Goal: Task Accomplishment & Management: Manage account settings

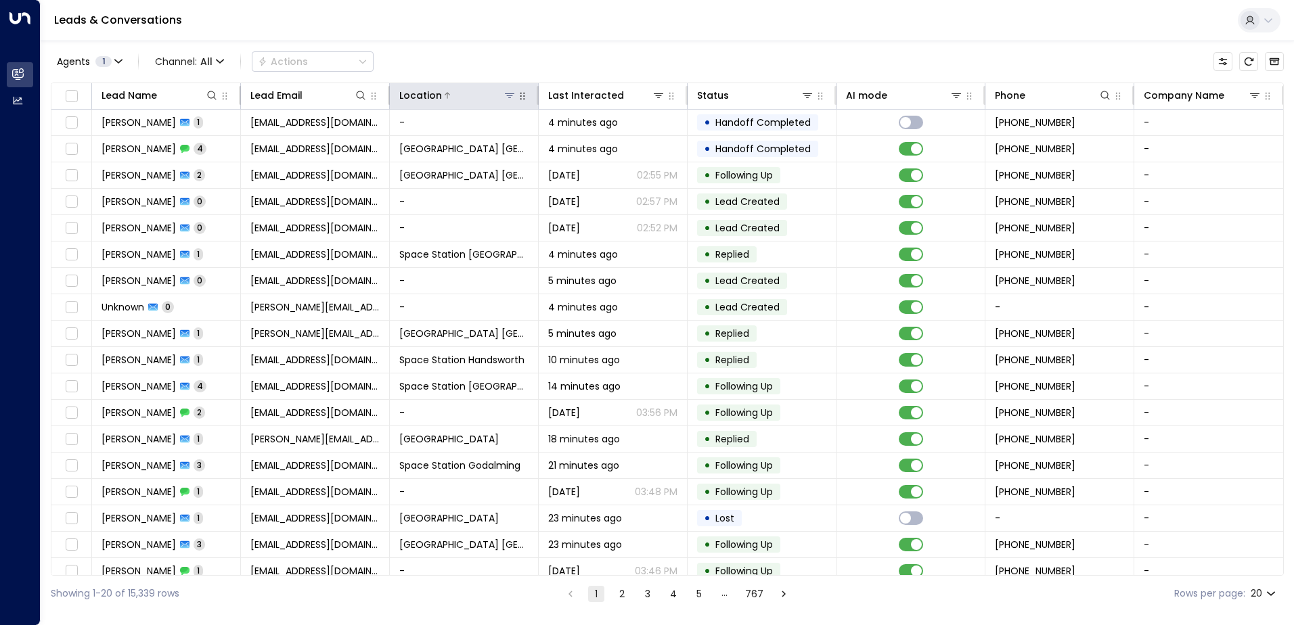
click at [505, 93] on icon at bounding box center [509, 95] width 9 height 5
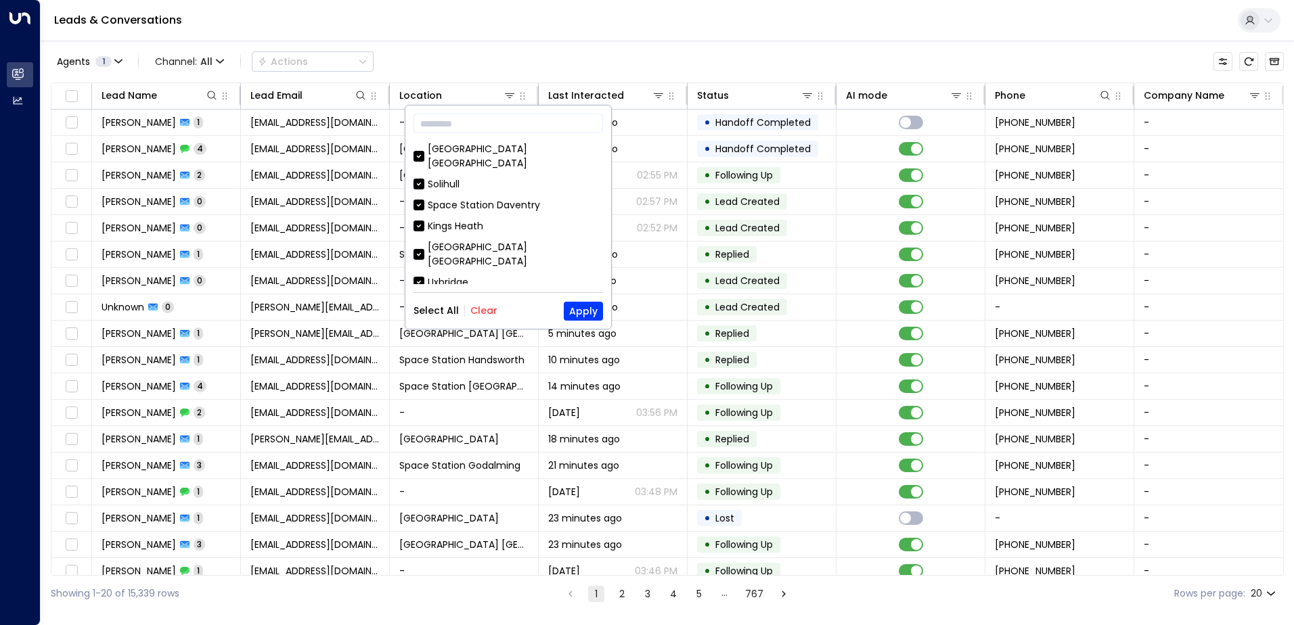
click at [488, 313] on button "Clear" at bounding box center [483, 310] width 27 height 11
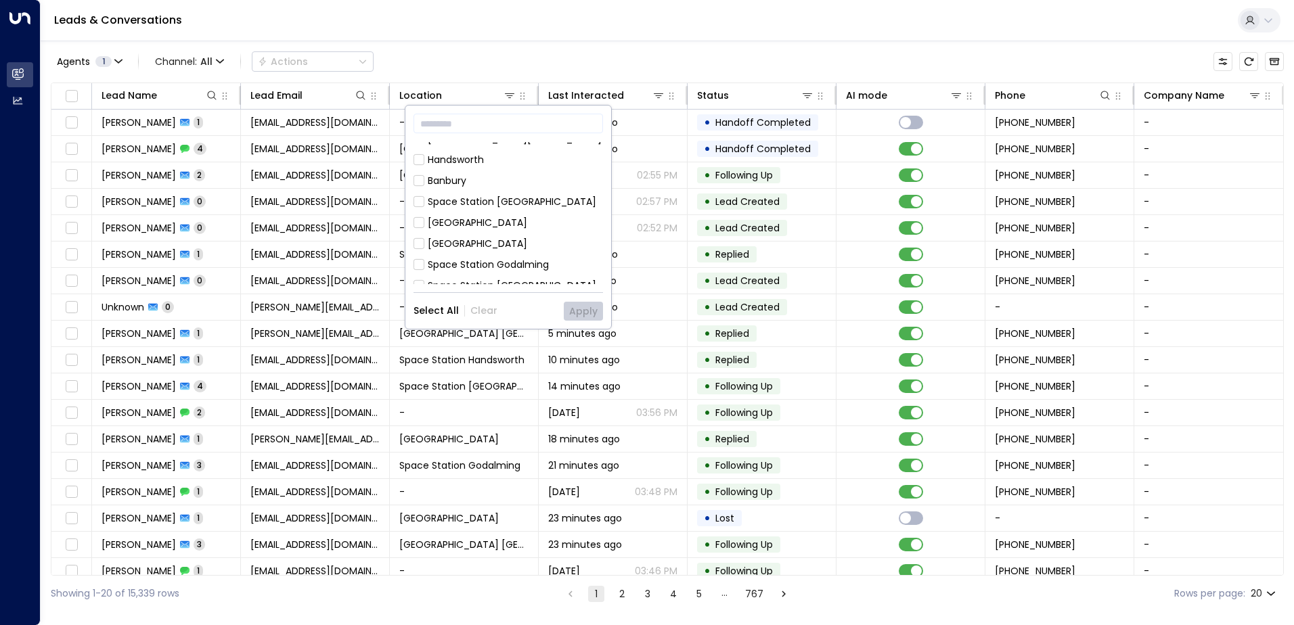
scroll to position [474, 0]
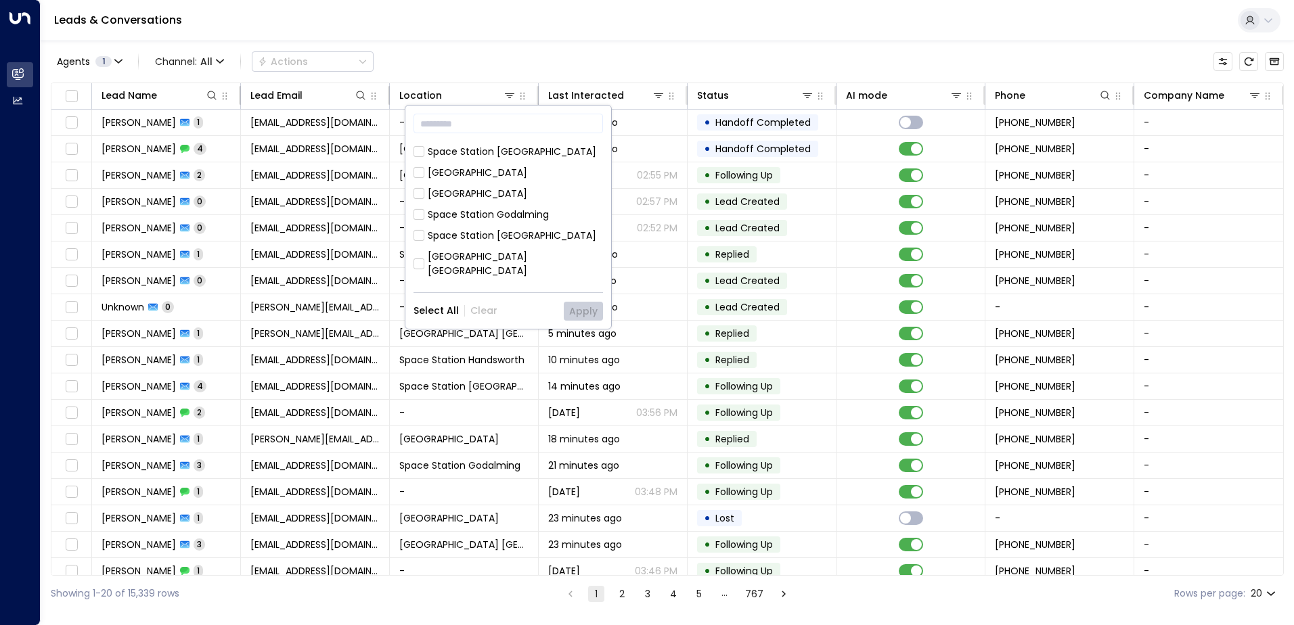
click at [478, 229] on div "Space Station [GEOGRAPHIC_DATA]" at bounding box center [512, 236] width 169 height 14
click at [583, 309] on button "Apply" at bounding box center [583, 311] width 39 height 19
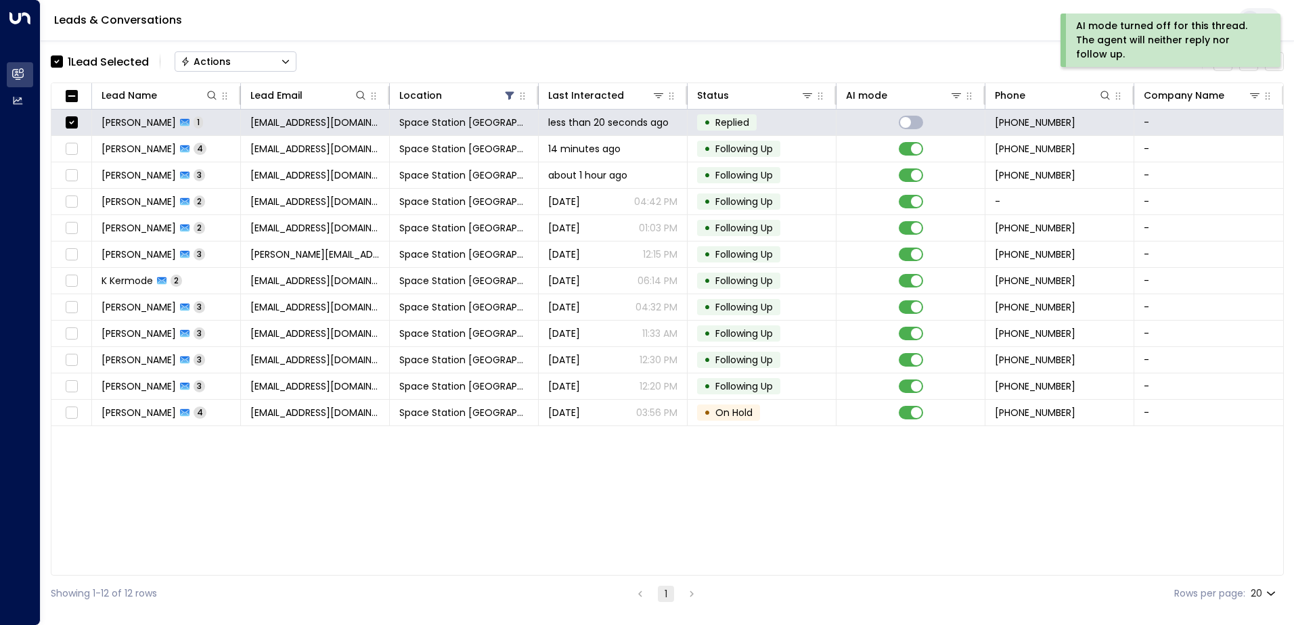
drag, startPoint x: 277, startPoint y: 55, endPoint x: 280, endPoint y: 68, distance: 13.3
click at [277, 58] on button "Actions" at bounding box center [236, 61] width 122 height 20
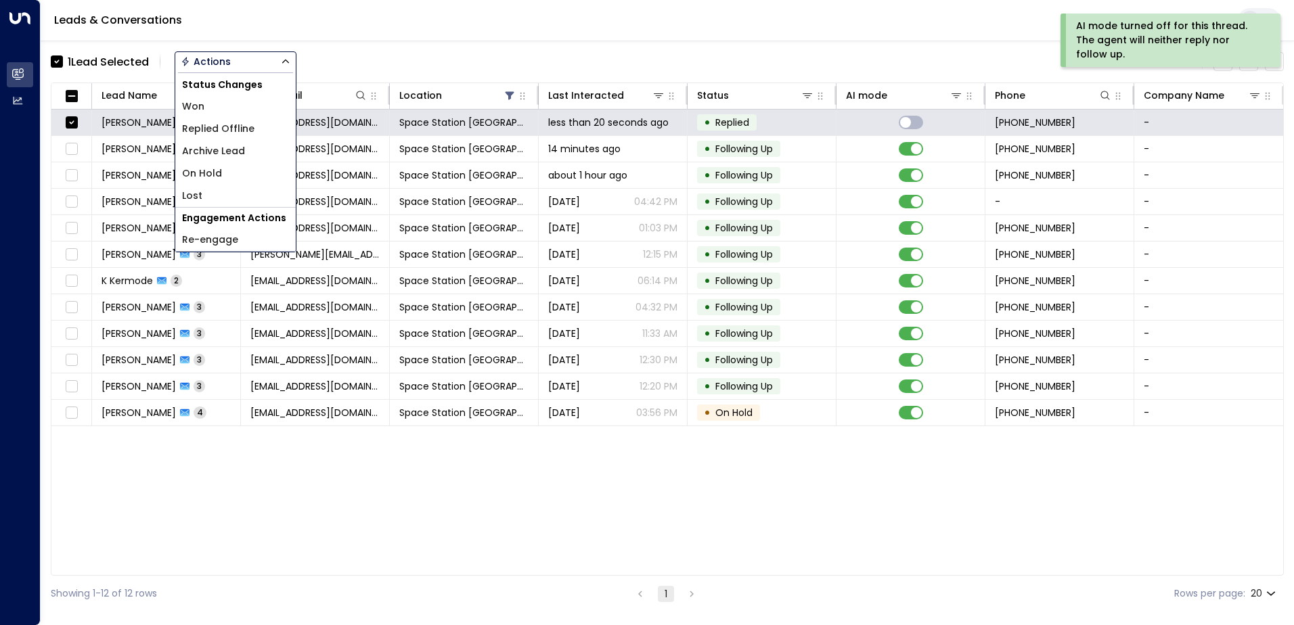
click at [256, 124] on li "Replied Offline" at bounding box center [235, 129] width 120 height 22
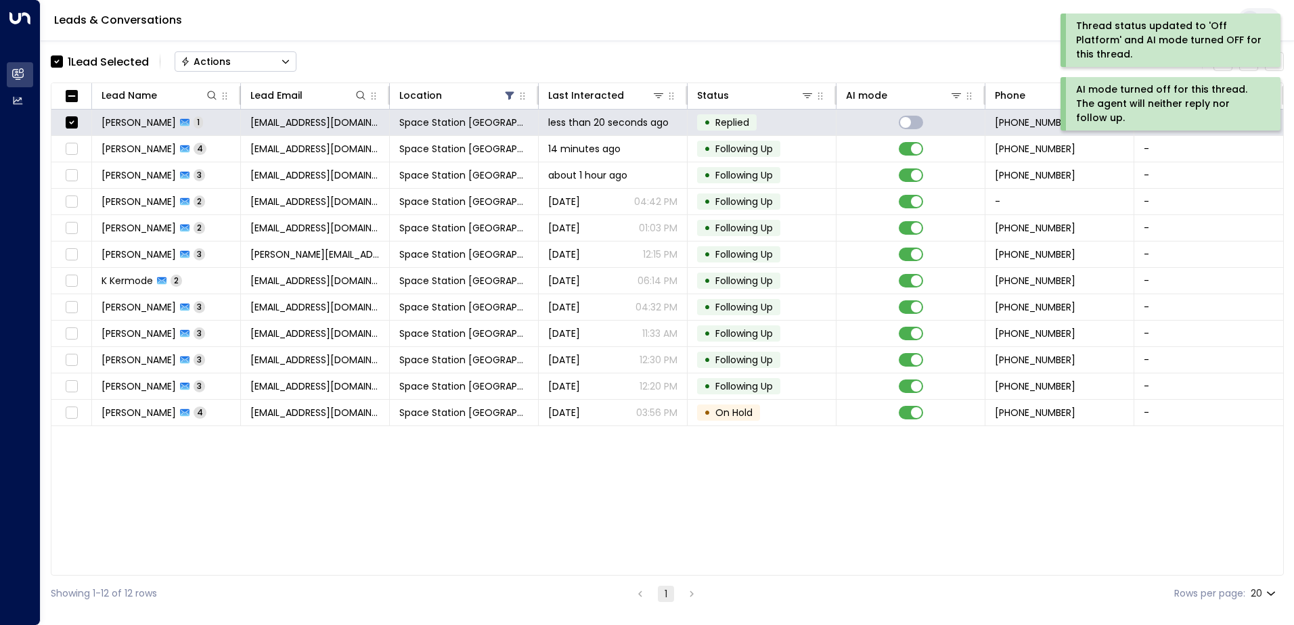
click at [259, 66] on button "Actions" at bounding box center [236, 61] width 122 height 20
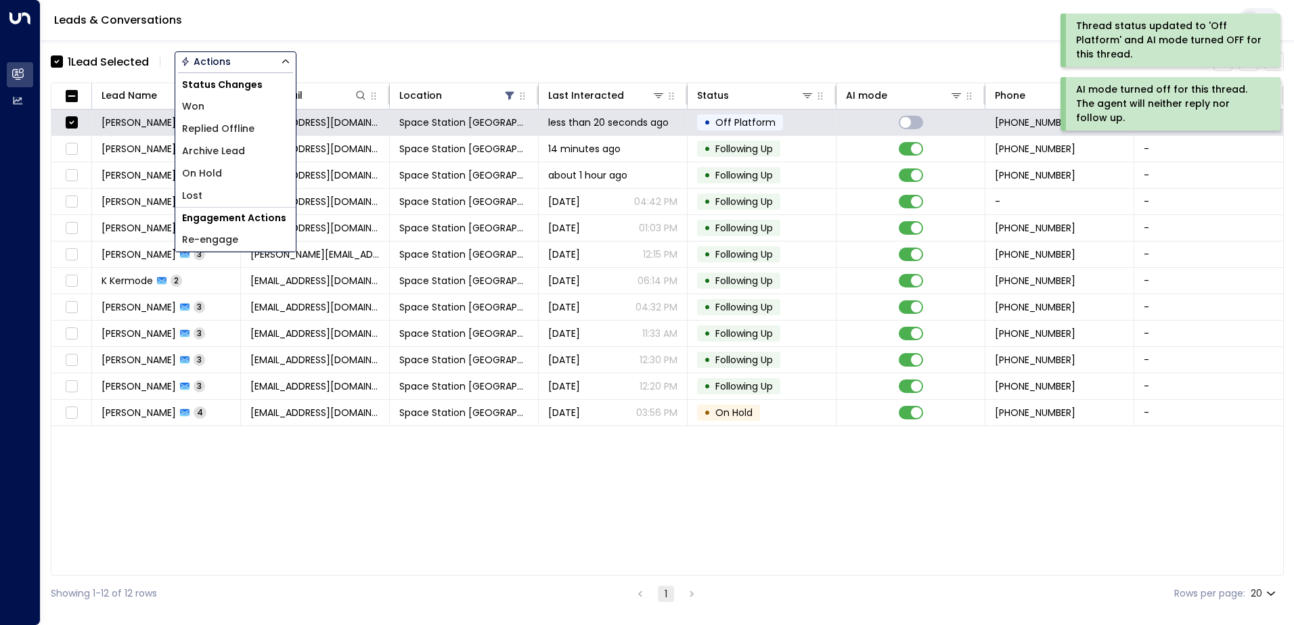
click at [256, 148] on li "Archive Lead" at bounding box center [235, 151] width 120 height 22
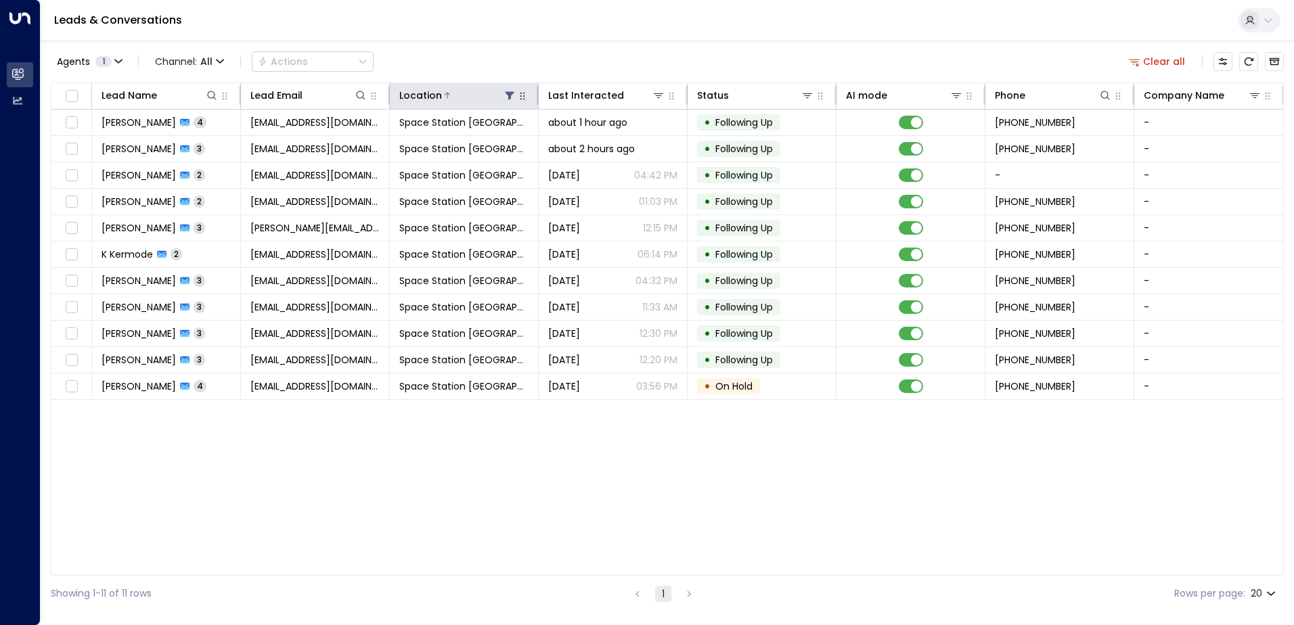
click at [510, 98] on icon at bounding box center [510, 96] width 9 height 8
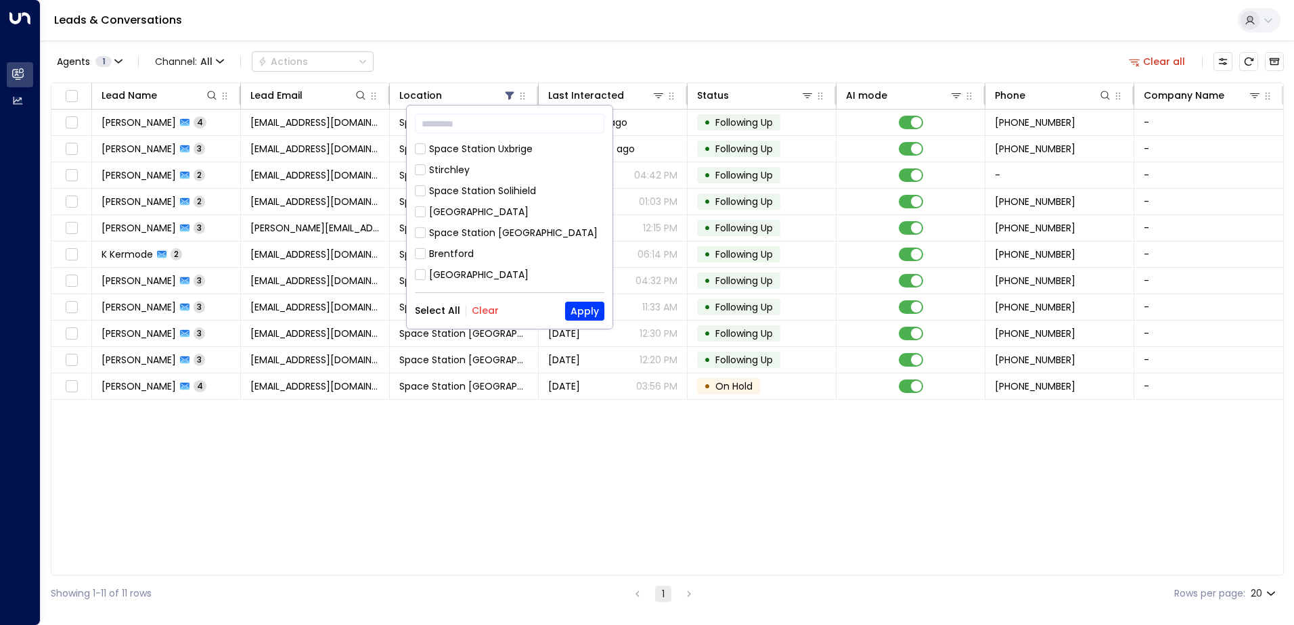
click at [427, 319] on div "Select All Clear Apply" at bounding box center [509, 311] width 189 height 19
click at [428, 315] on button "Select All" at bounding box center [437, 310] width 45 height 11
click at [579, 314] on button "Apply" at bounding box center [584, 311] width 39 height 19
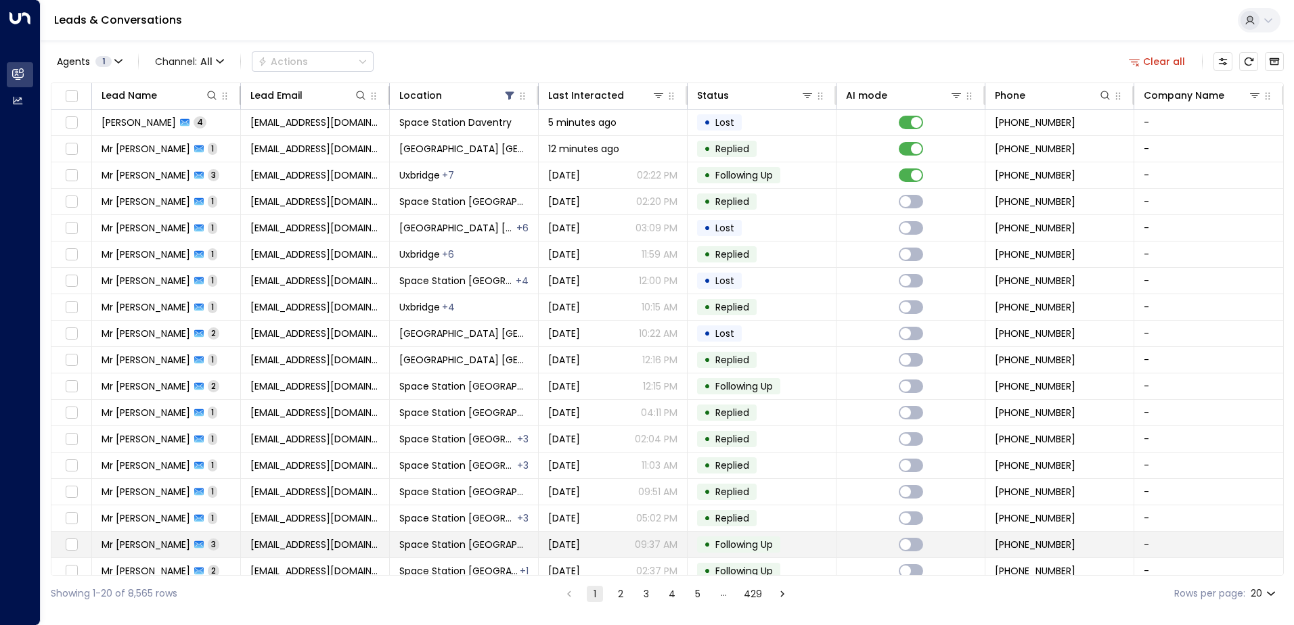
scroll to position [66, 0]
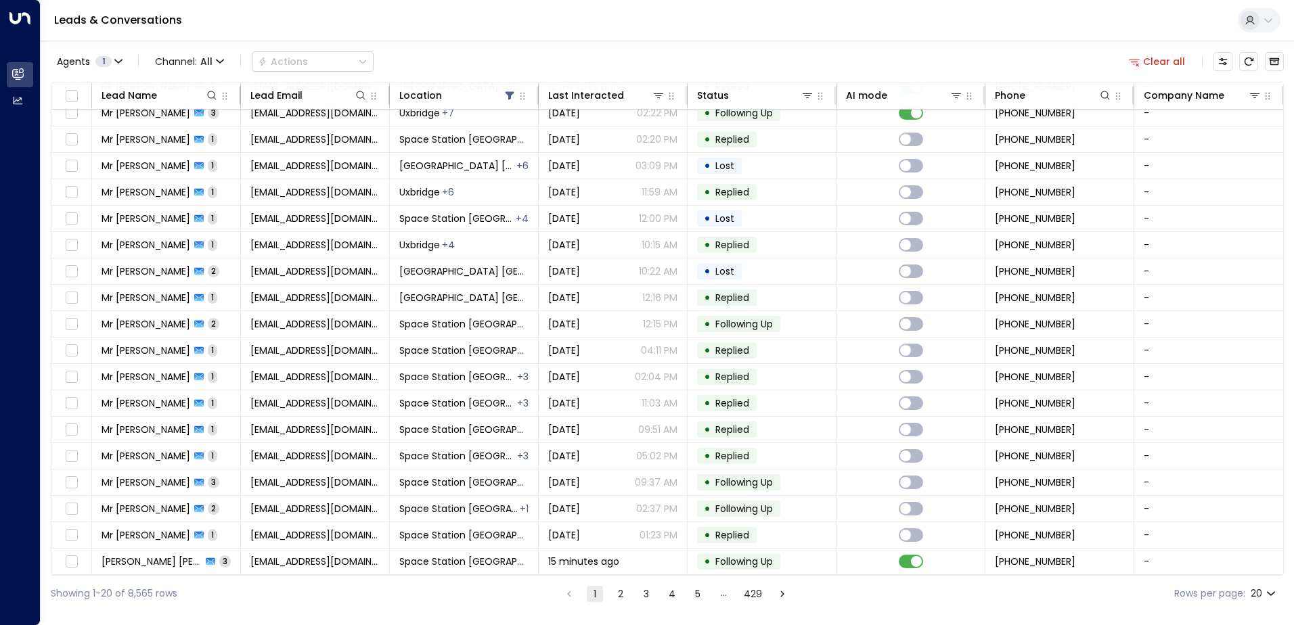
click at [622, 603] on div "Showing 1-20 of 8,565 rows 1 2 3 4 5 … 429 Rows per page: 20 **" at bounding box center [667, 594] width 1233 height 36
click at [622, 600] on button "2" at bounding box center [620, 594] width 16 height 16
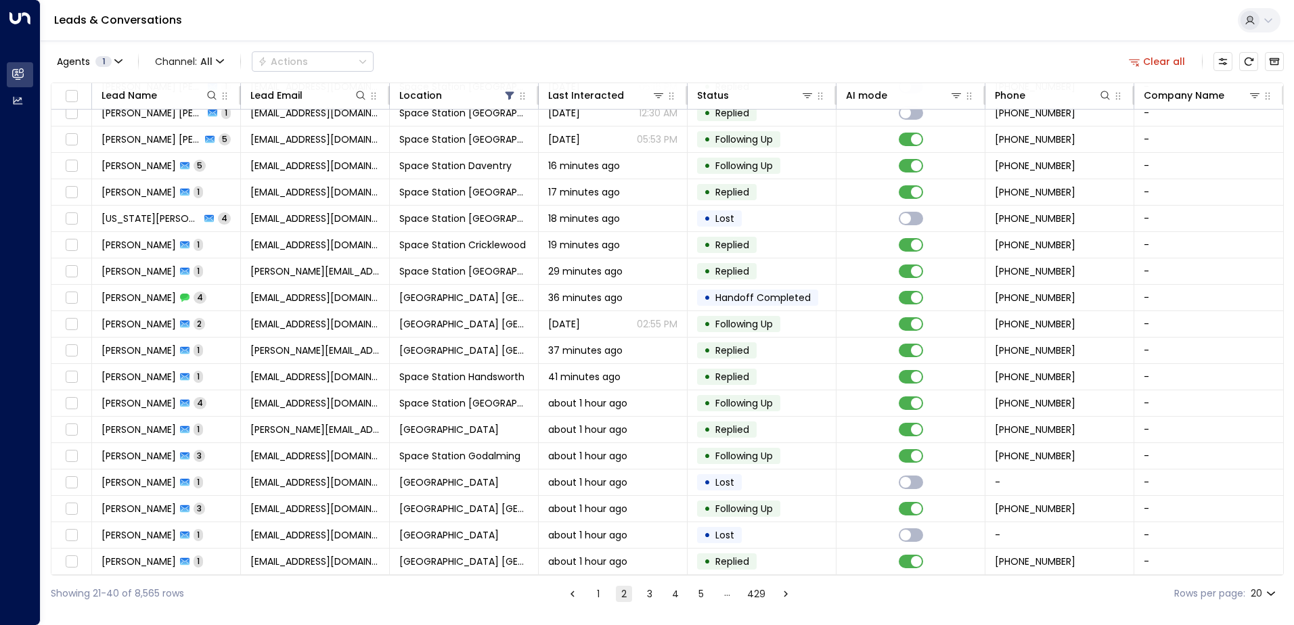
click at [647, 591] on button "3" at bounding box center [650, 594] width 16 height 16
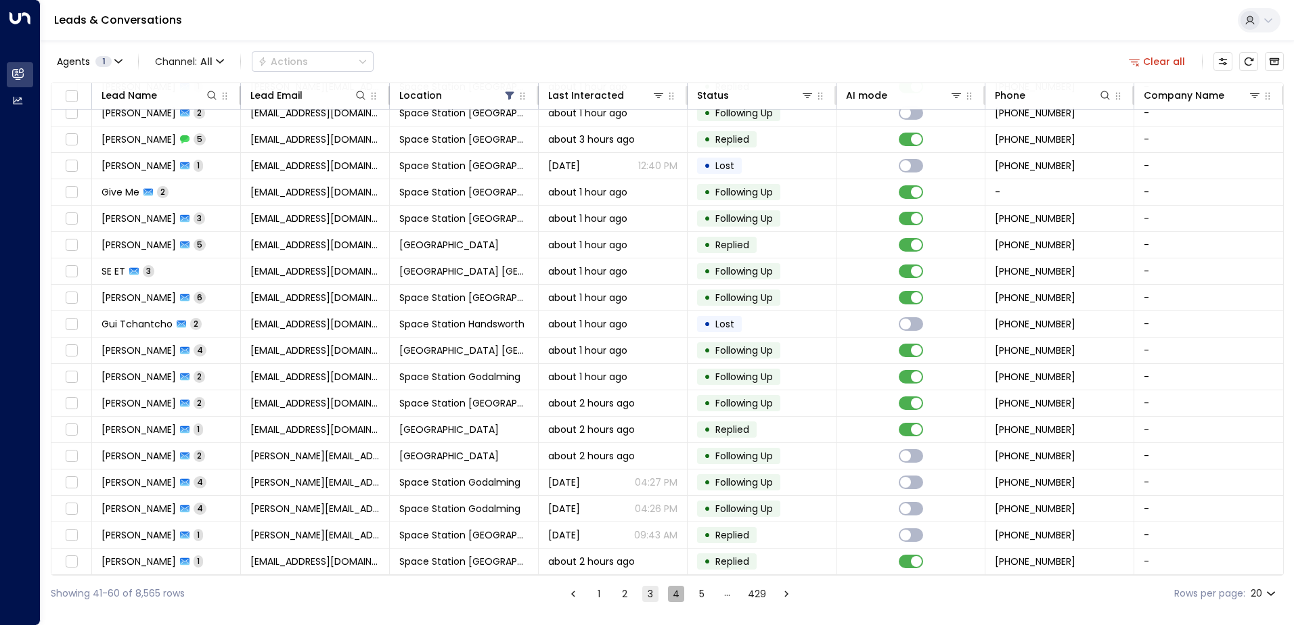
click at [679, 596] on button "4" at bounding box center [676, 594] width 16 height 16
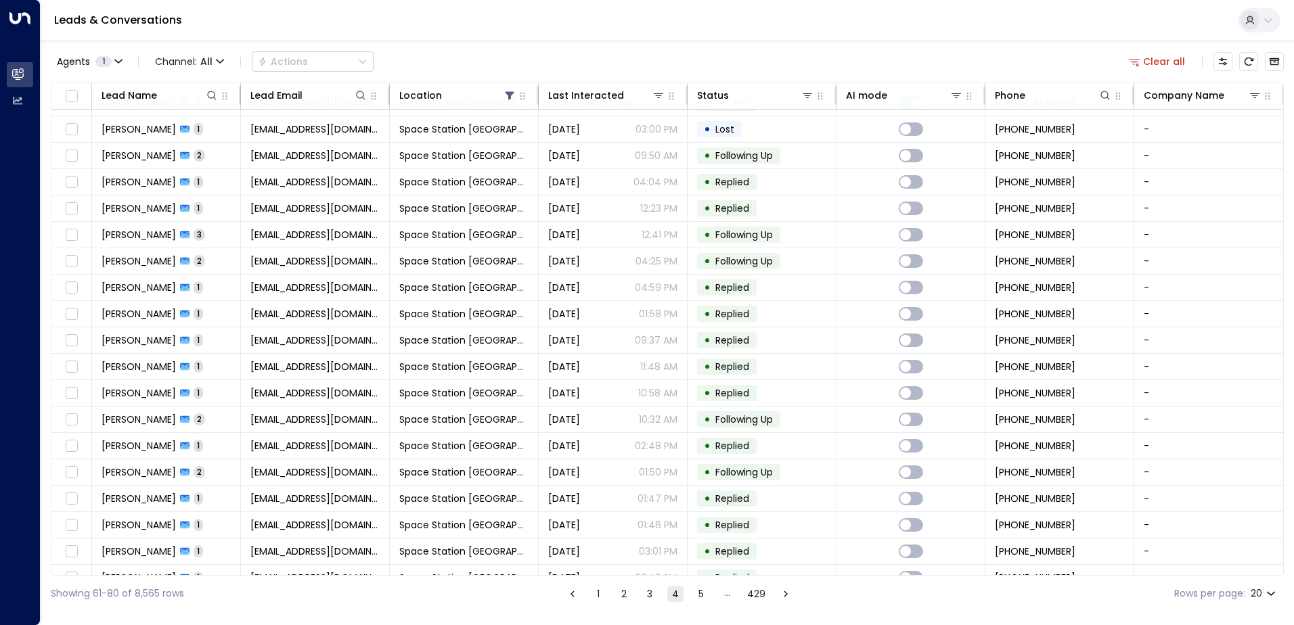
scroll to position [66, 0]
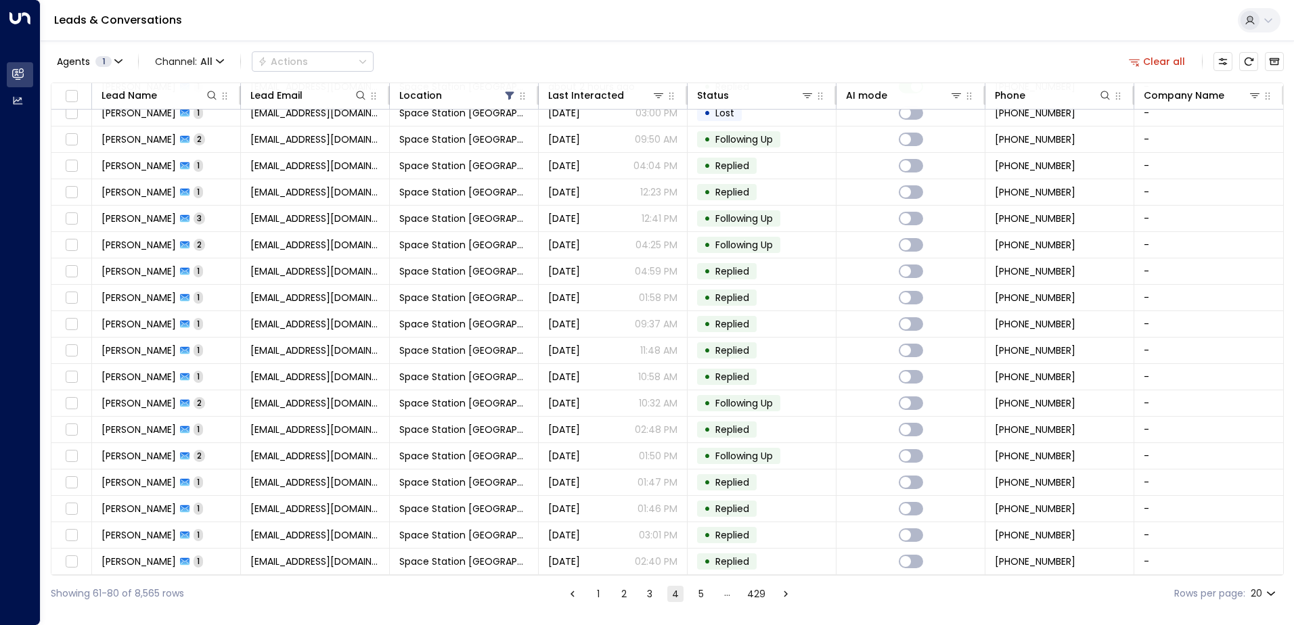
click at [703, 595] on button "5" at bounding box center [701, 594] width 16 height 16
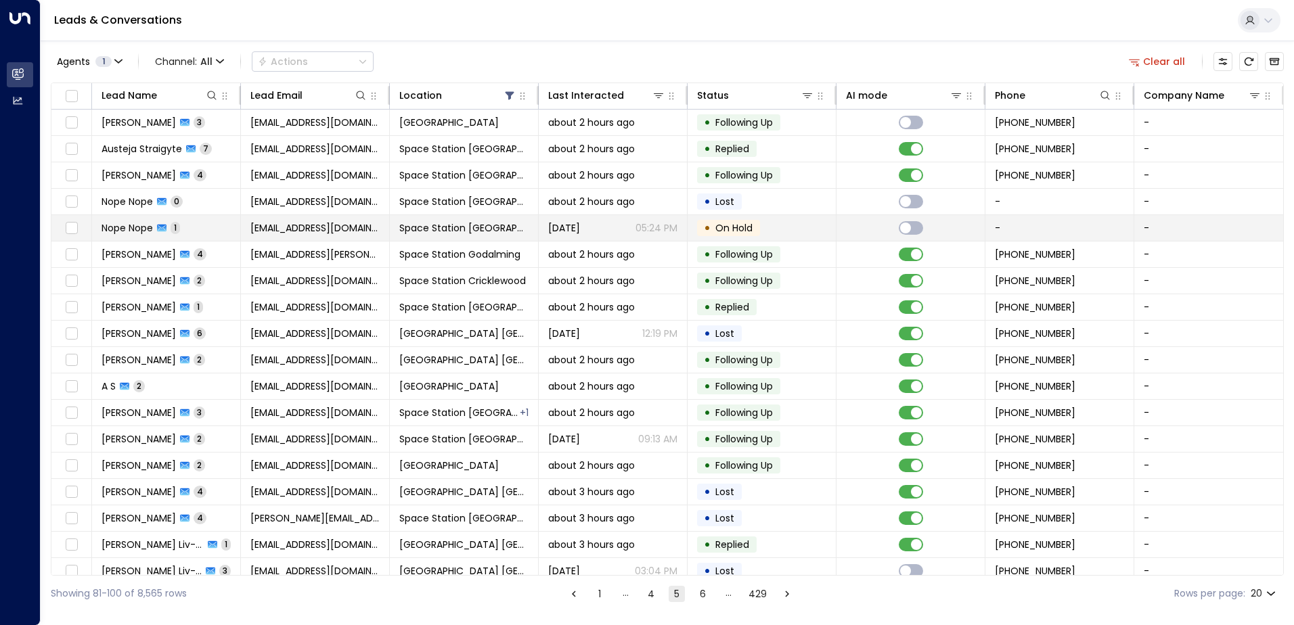
click at [644, 237] on td "[DATE] 05:24 PM" at bounding box center [613, 228] width 149 height 26
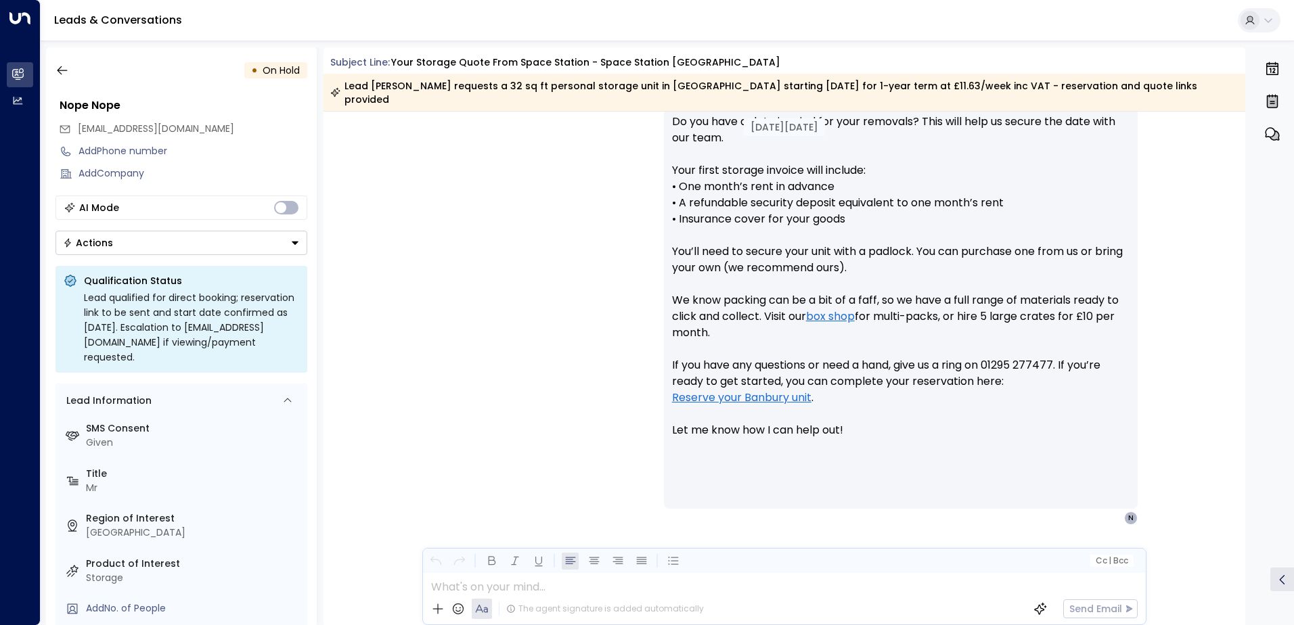
scroll to position [696, 0]
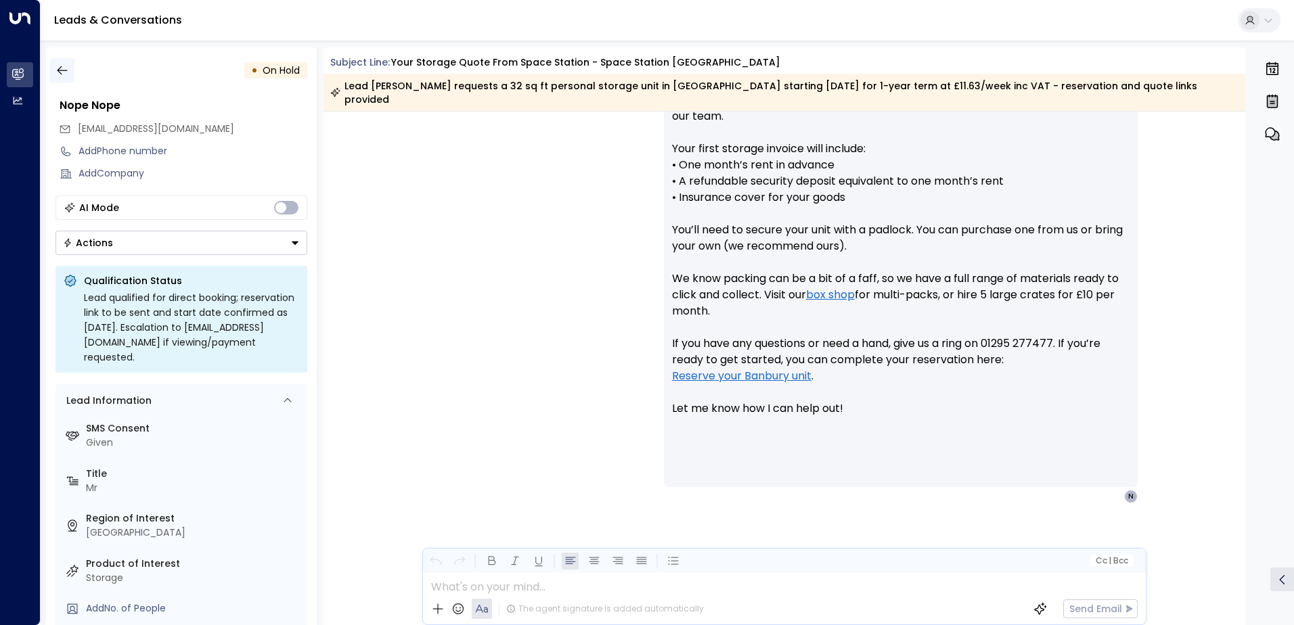
click at [64, 65] on icon "button" at bounding box center [62, 71] width 14 height 14
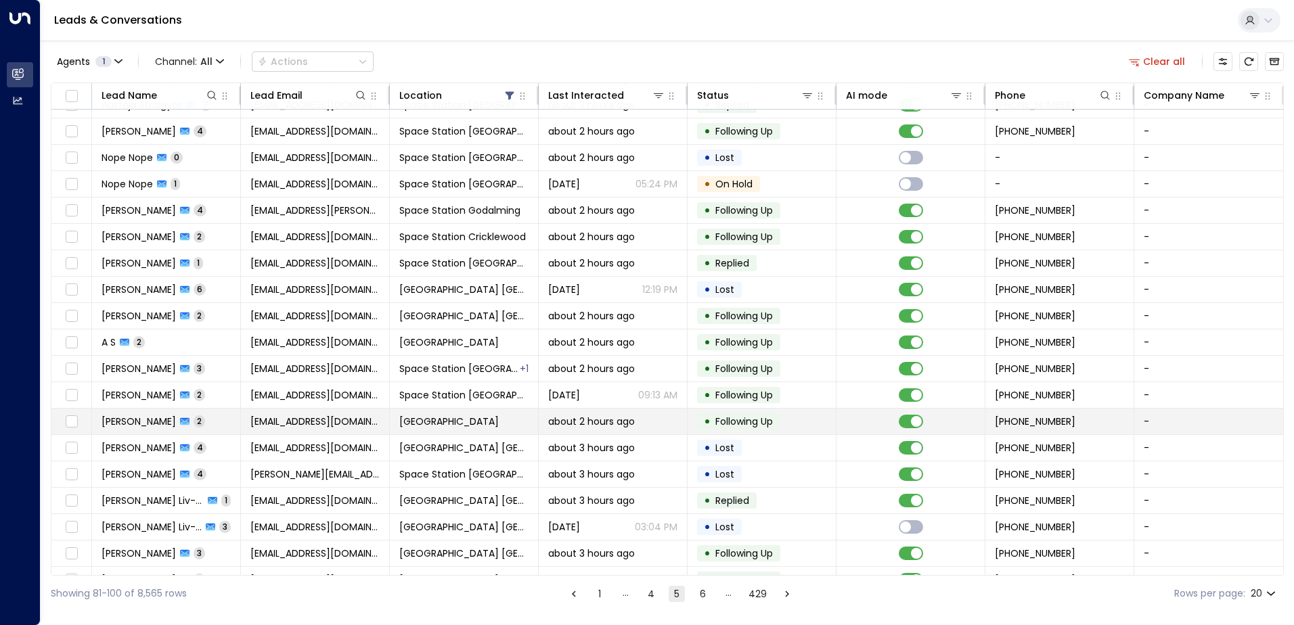
scroll to position [66, 0]
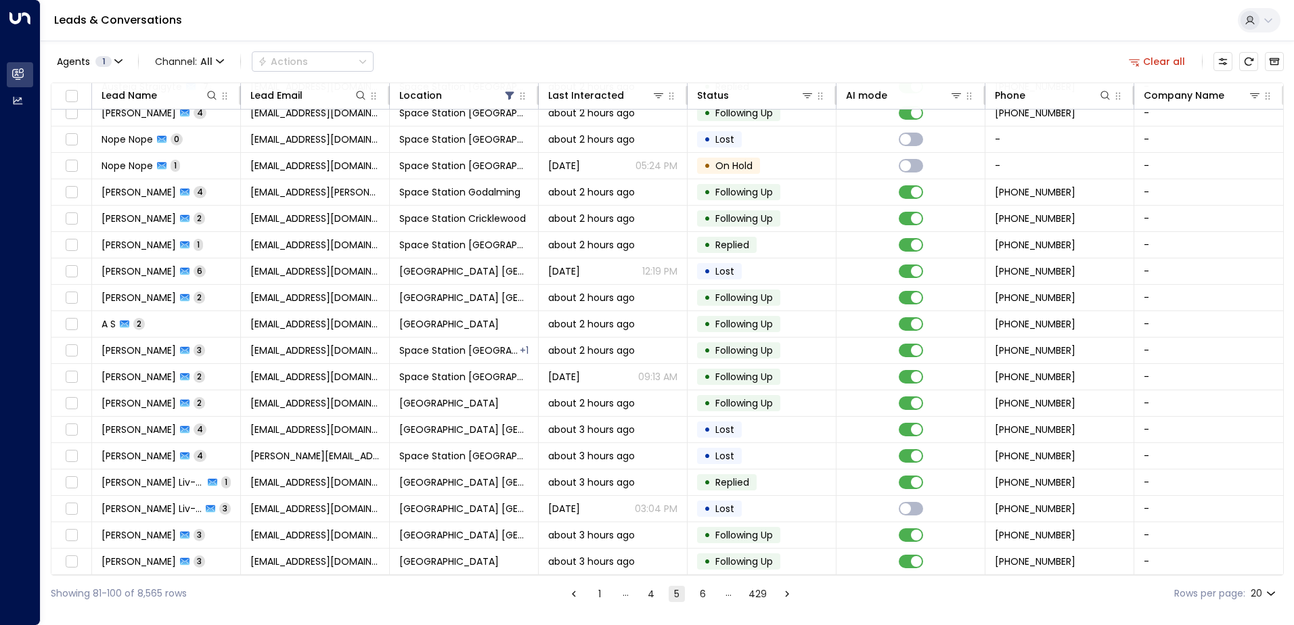
click at [707, 594] on button "6" at bounding box center [702, 594] width 16 height 16
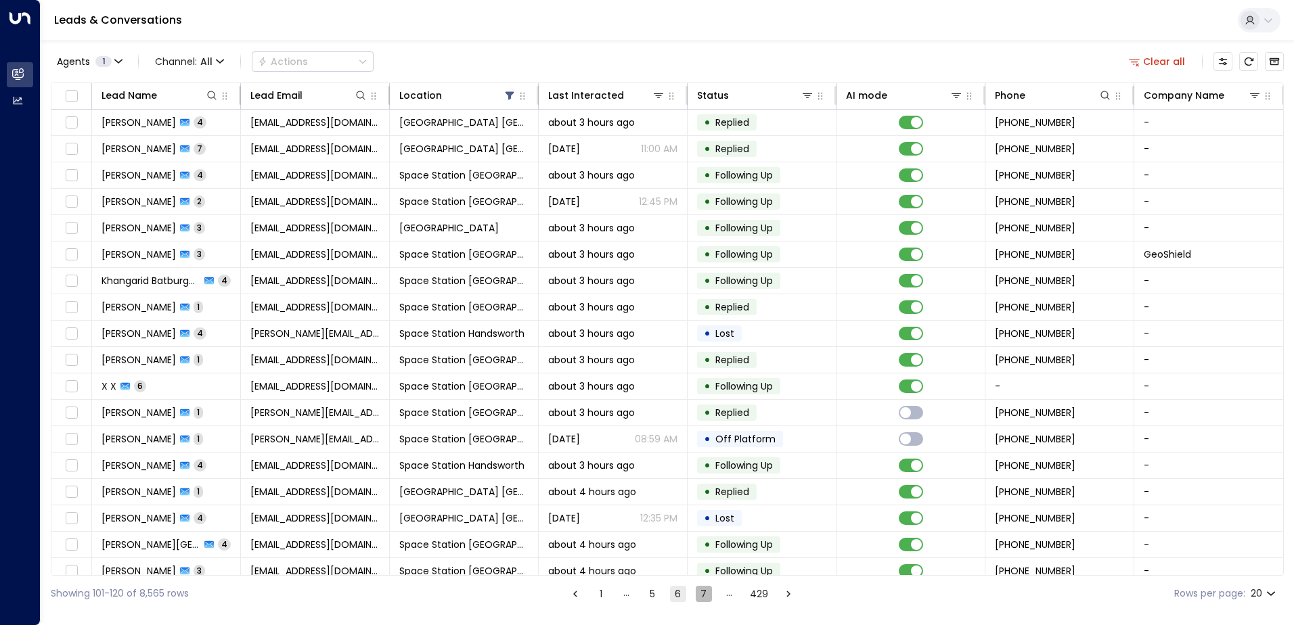
click at [702, 592] on button "7" at bounding box center [704, 594] width 16 height 16
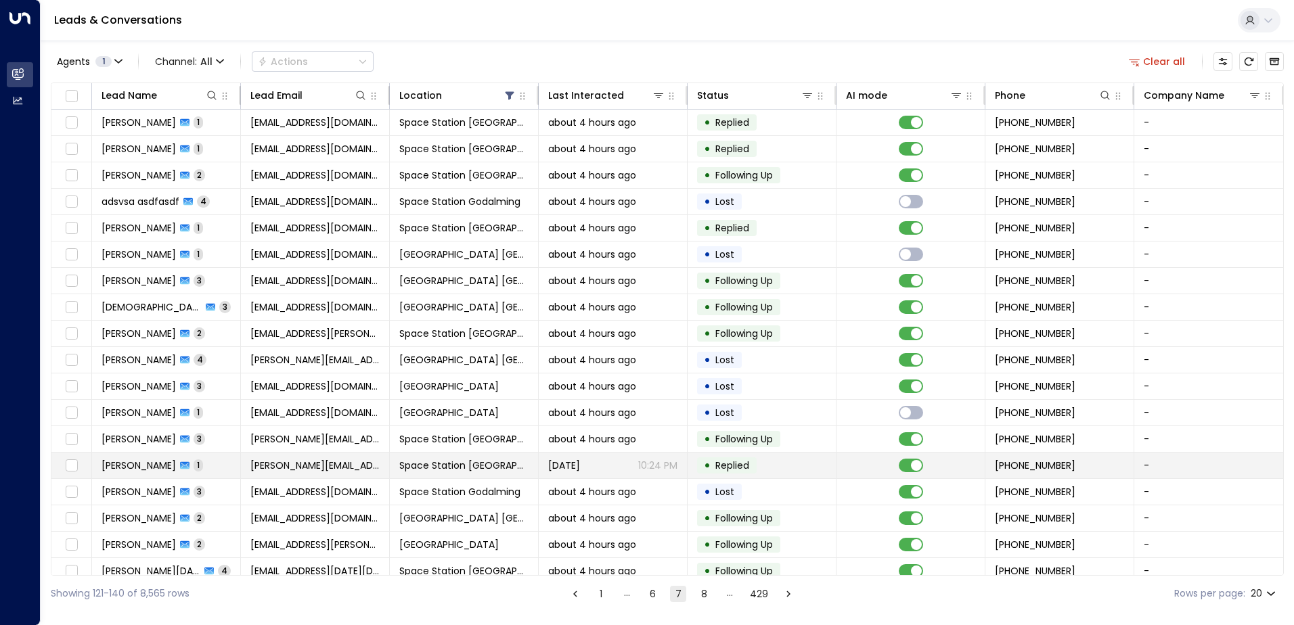
scroll to position [66, 0]
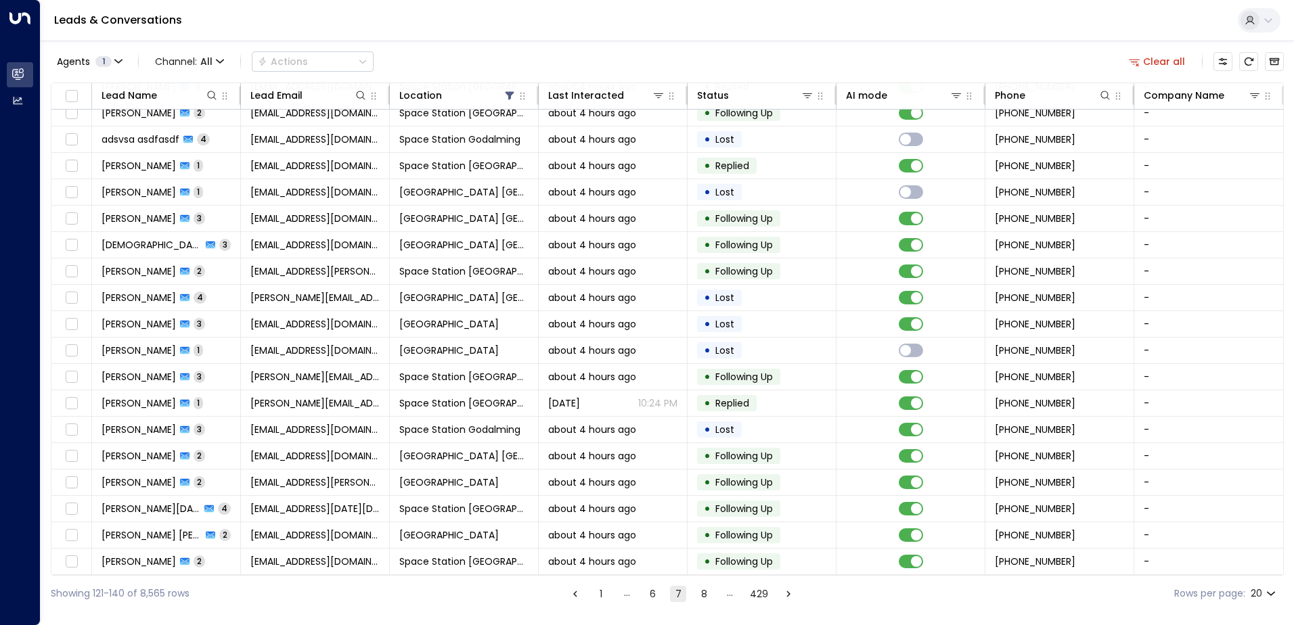
click at [707, 602] on div "Showing 121-140 of 8,565 rows 1 … 6 7 8 … 429 Rows per page: 20 **" at bounding box center [667, 594] width 1233 height 36
click at [705, 602] on div "Showing 121-140 of 8,565 rows 1 … 6 7 8 … 429 Rows per page: 20 **" at bounding box center [667, 594] width 1233 height 36
click at [702, 600] on button "8" at bounding box center [704, 594] width 16 height 16
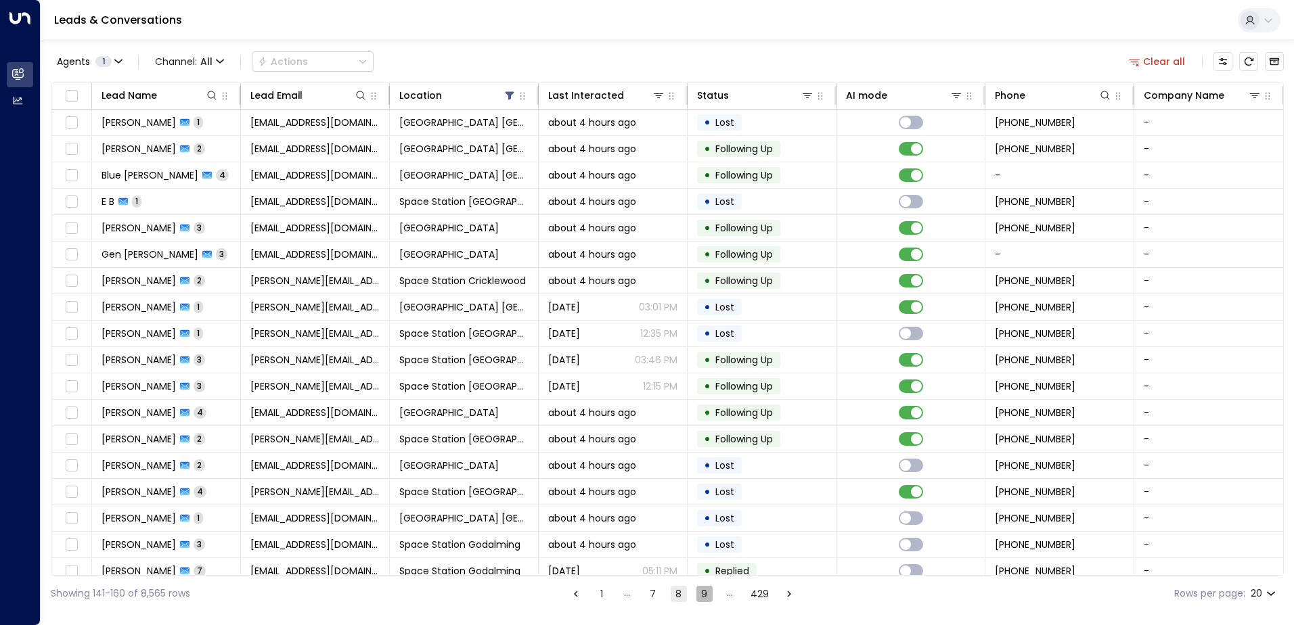
click at [698, 591] on button "9" at bounding box center [704, 594] width 16 height 16
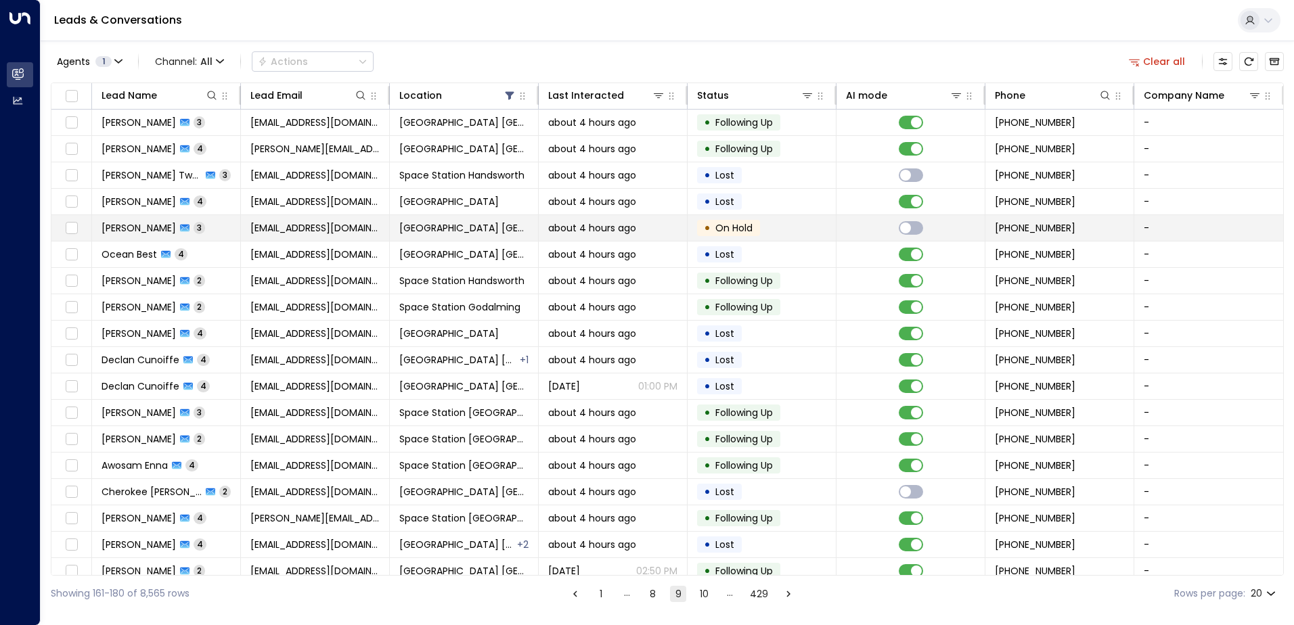
click at [551, 231] on span "about 4 hours ago" at bounding box center [592, 228] width 88 height 14
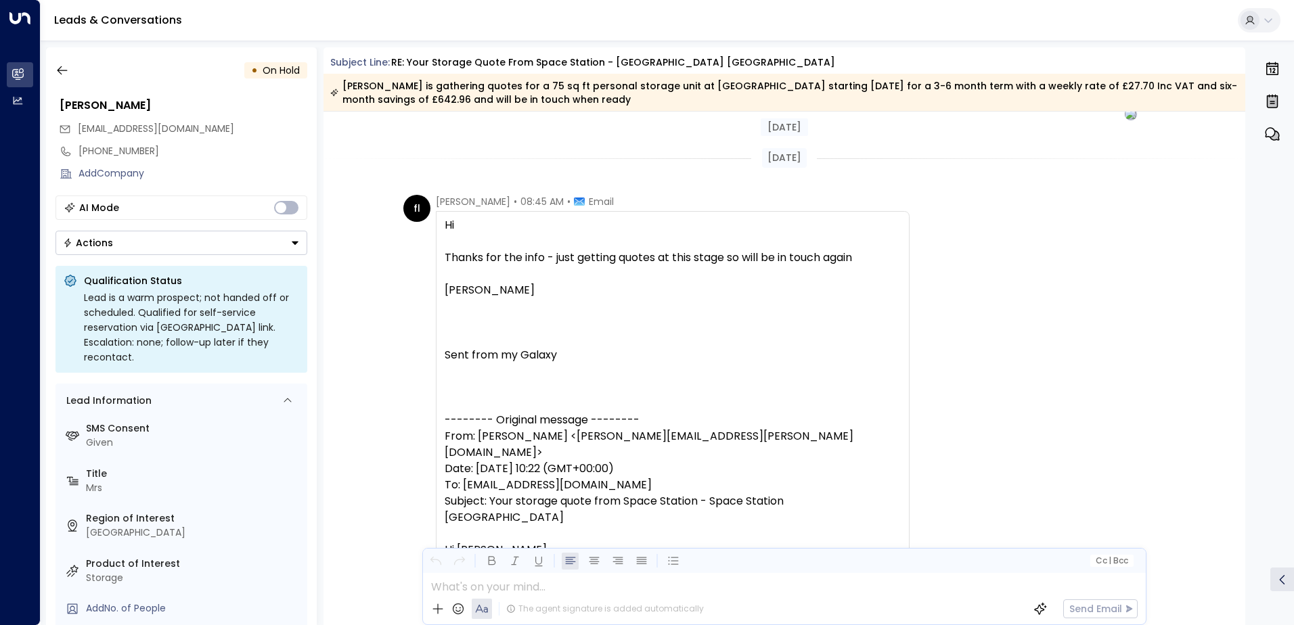
scroll to position [1109, 0]
click at [60, 64] on icon "button" at bounding box center [62, 71] width 14 height 14
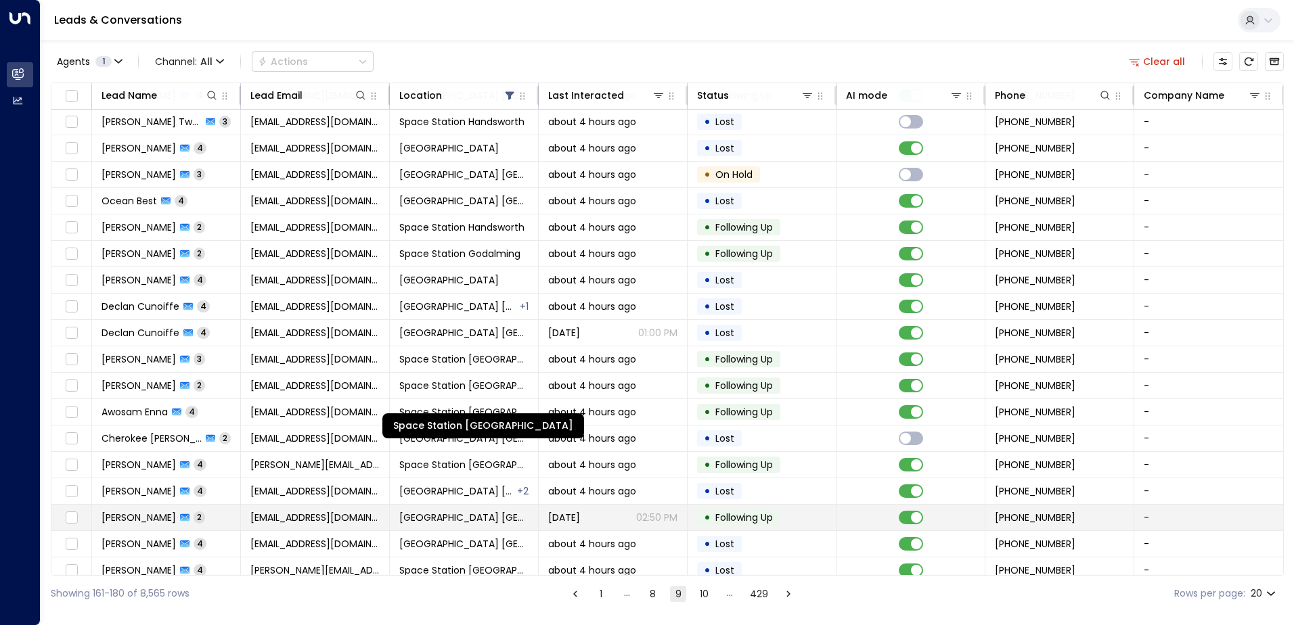
scroll to position [66, 0]
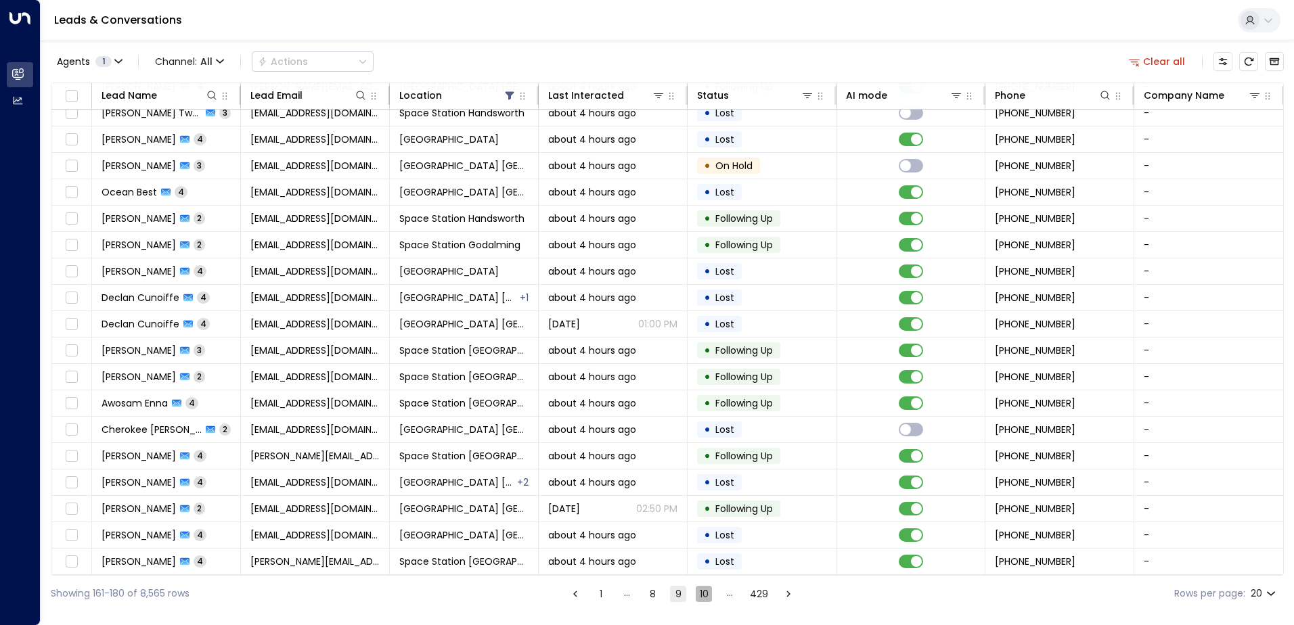
click at [698, 587] on button "10" at bounding box center [704, 594] width 16 height 16
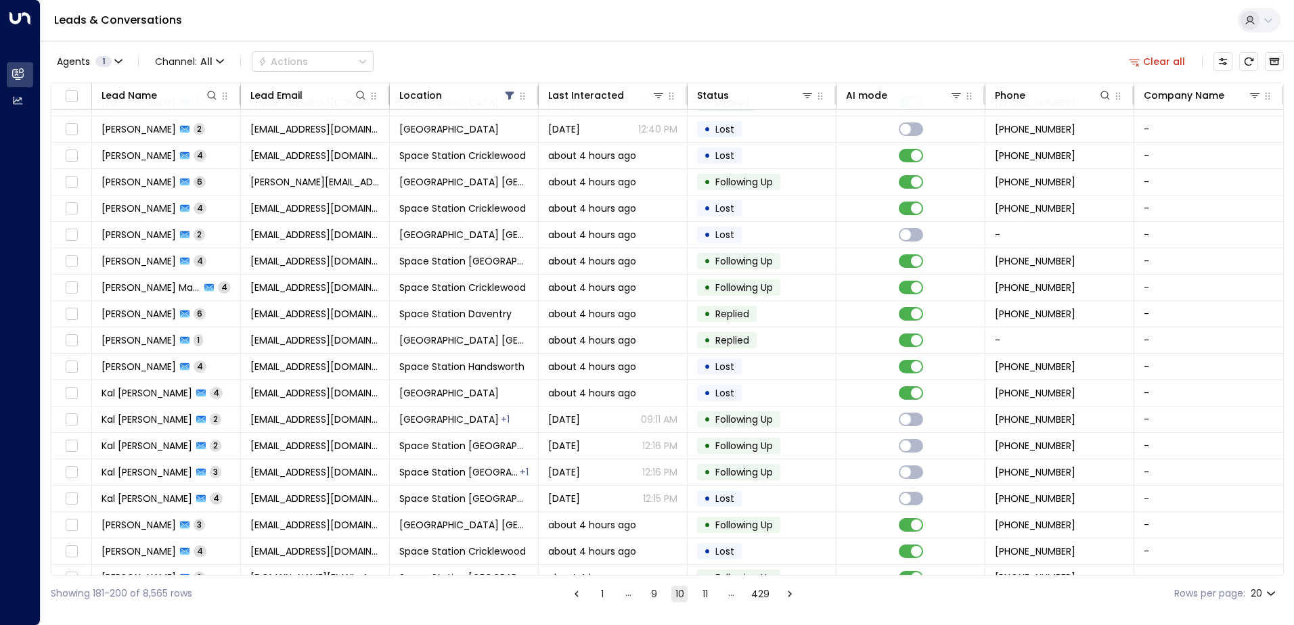
scroll to position [66, 0]
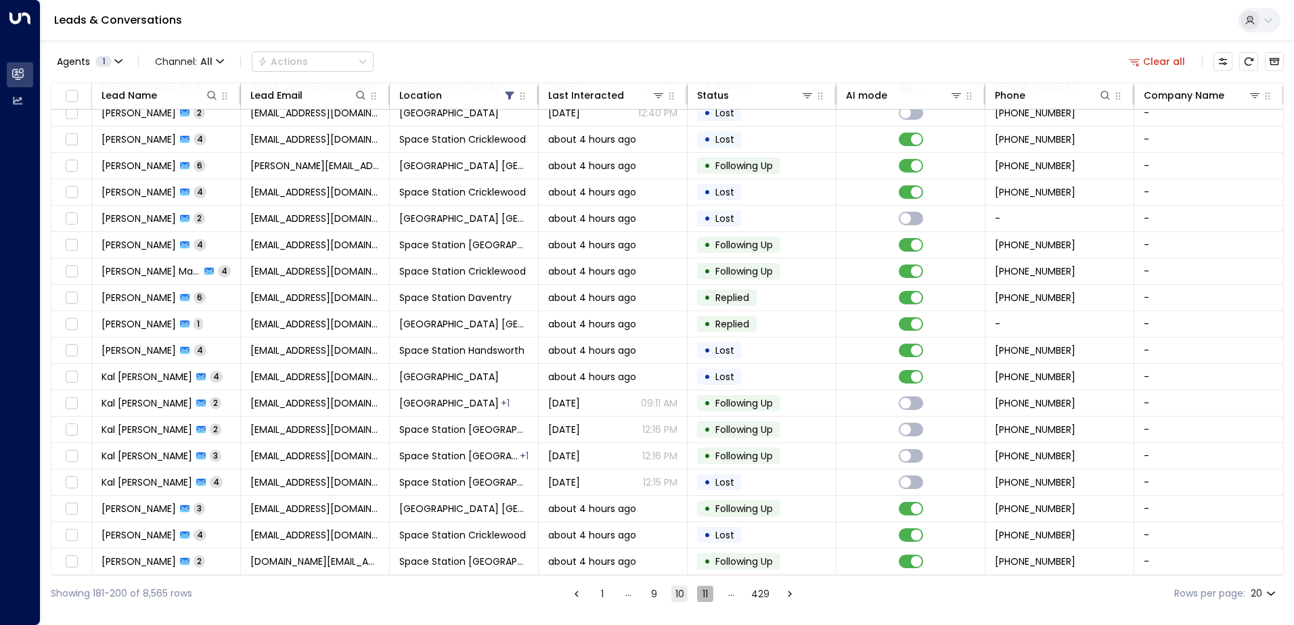
click at [702, 598] on button "11" at bounding box center [705, 594] width 16 height 16
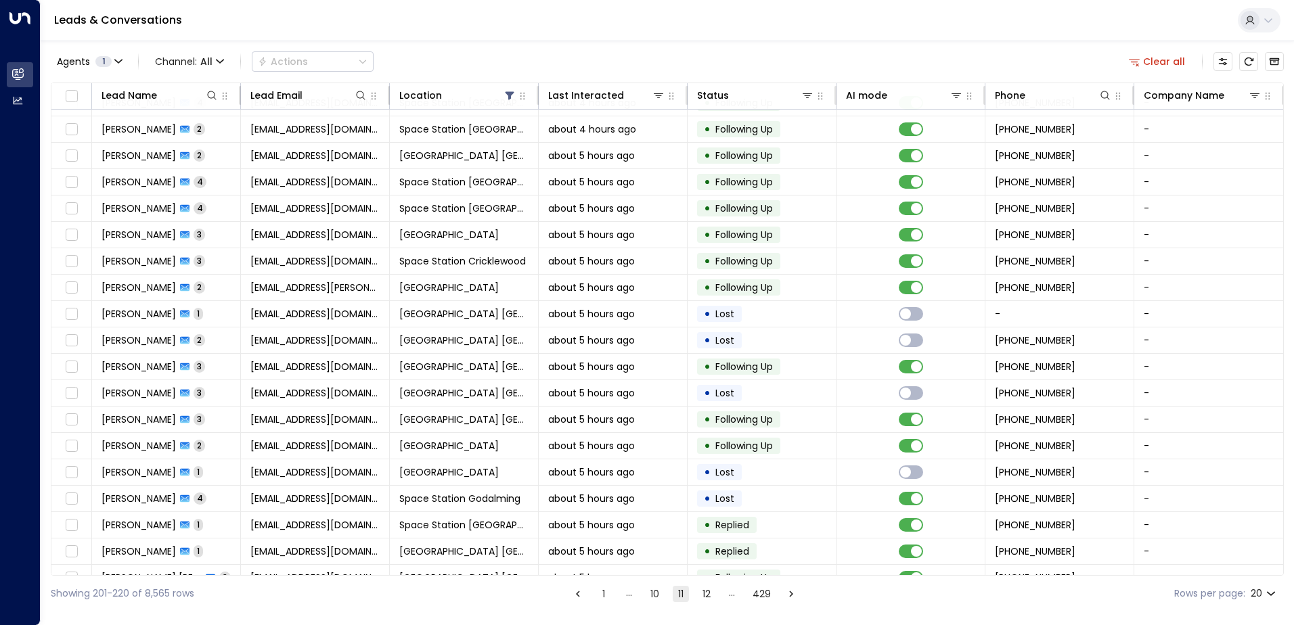
scroll to position [66, 0]
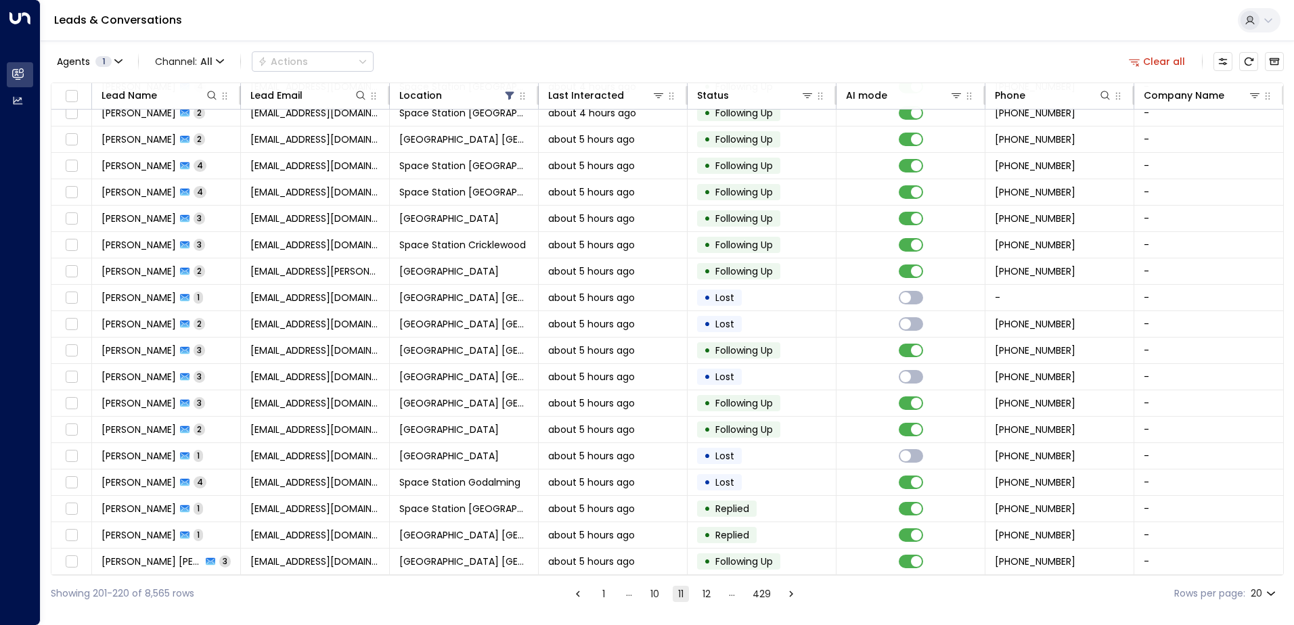
click at [702, 598] on button "12" at bounding box center [706, 594] width 16 height 16
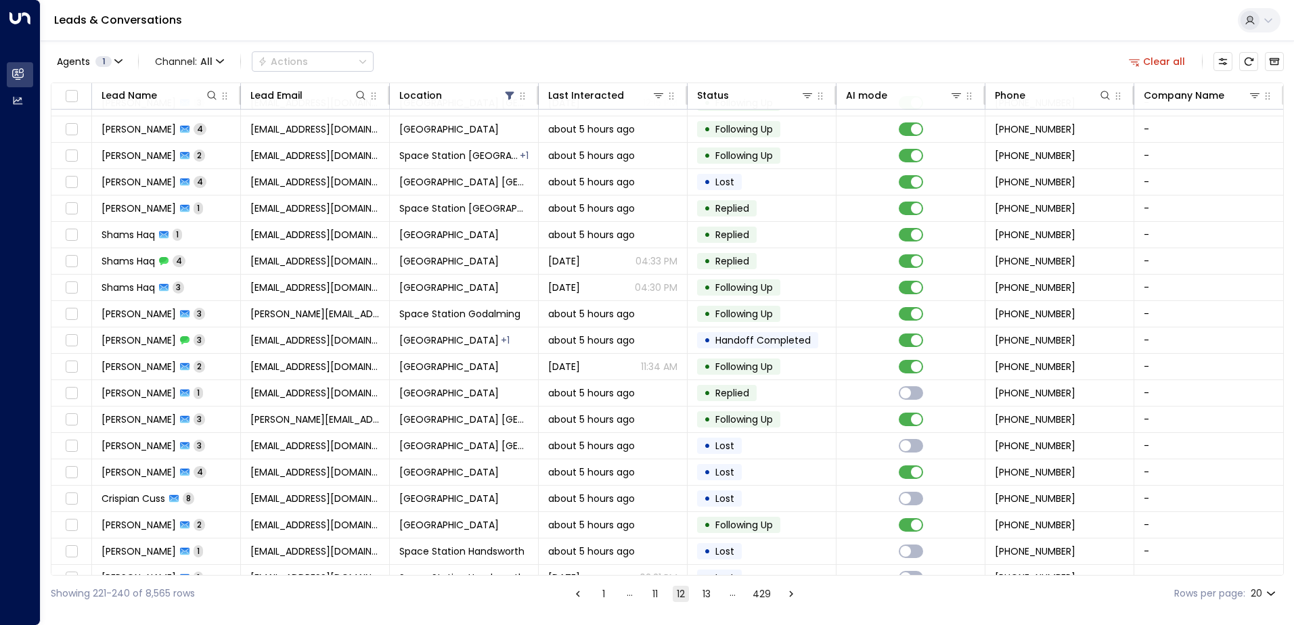
scroll to position [66, 0]
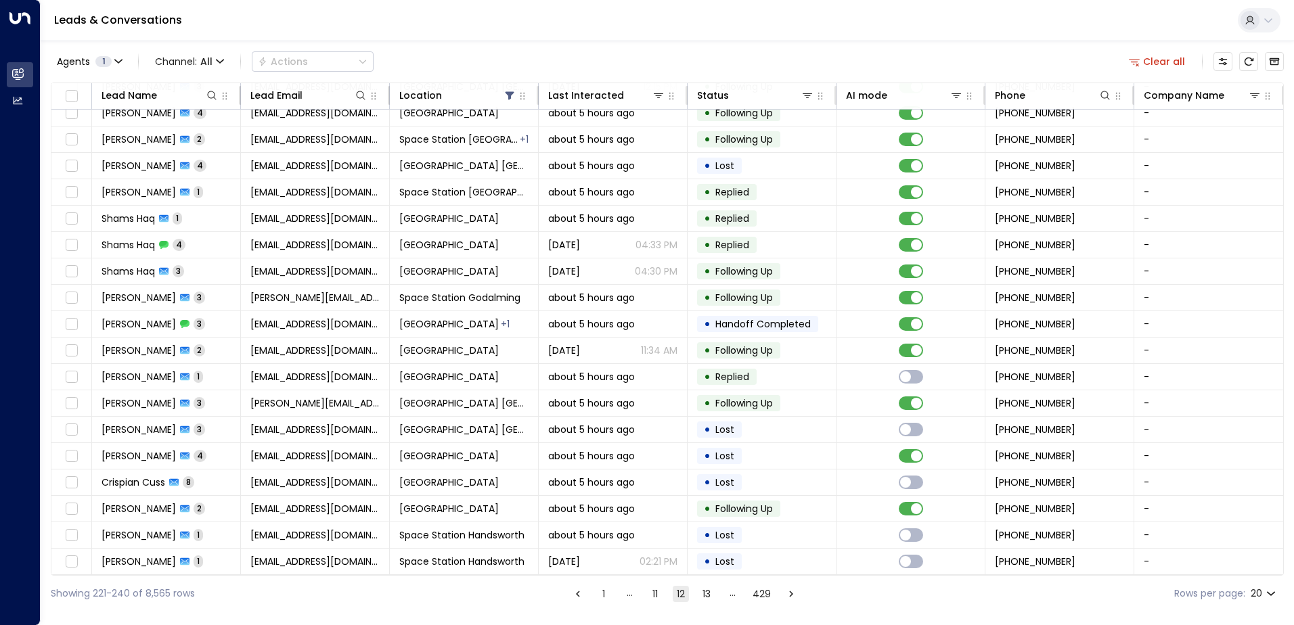
click at [702, 598] on button "13" at bounding box center [706, 594] width 16 height 16
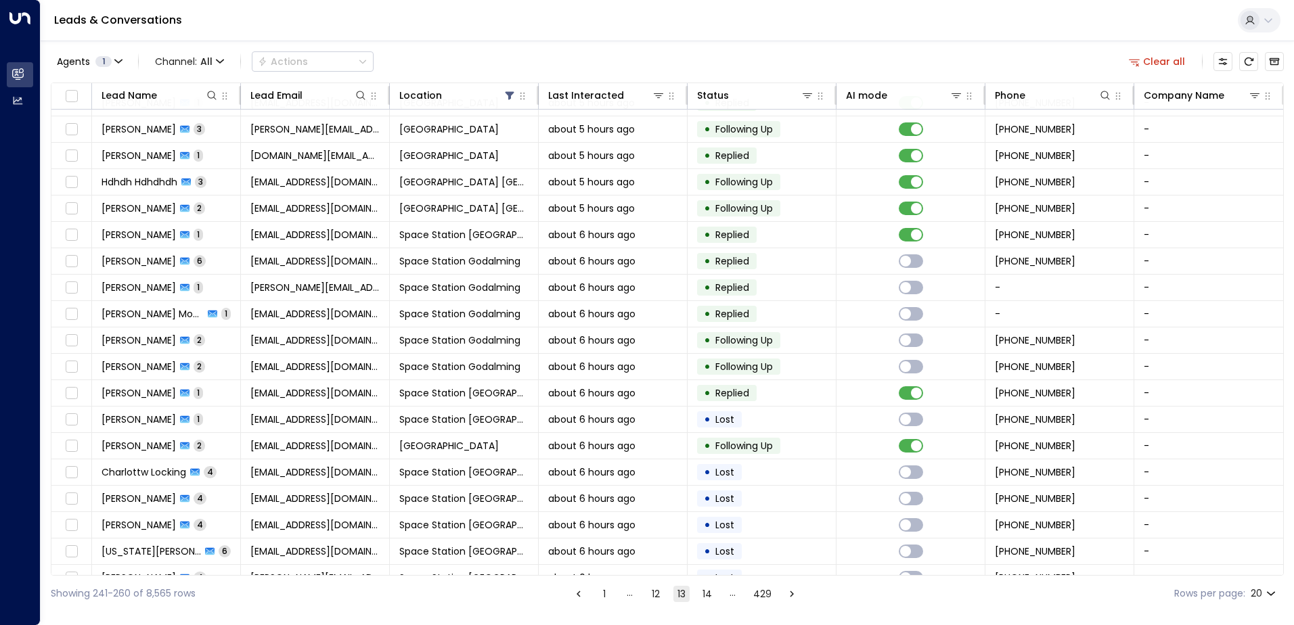
scroll to position [66, 0]
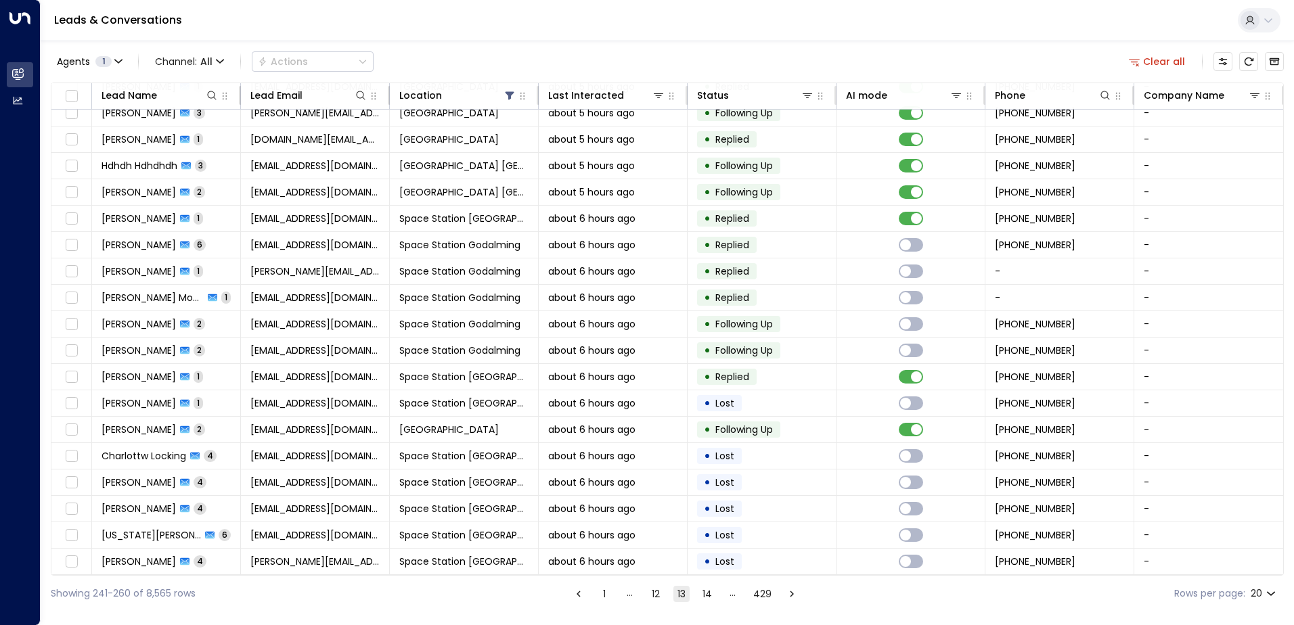
click at [702, 598] on button "14" at bounding box center [707, 594] width 16 height 16
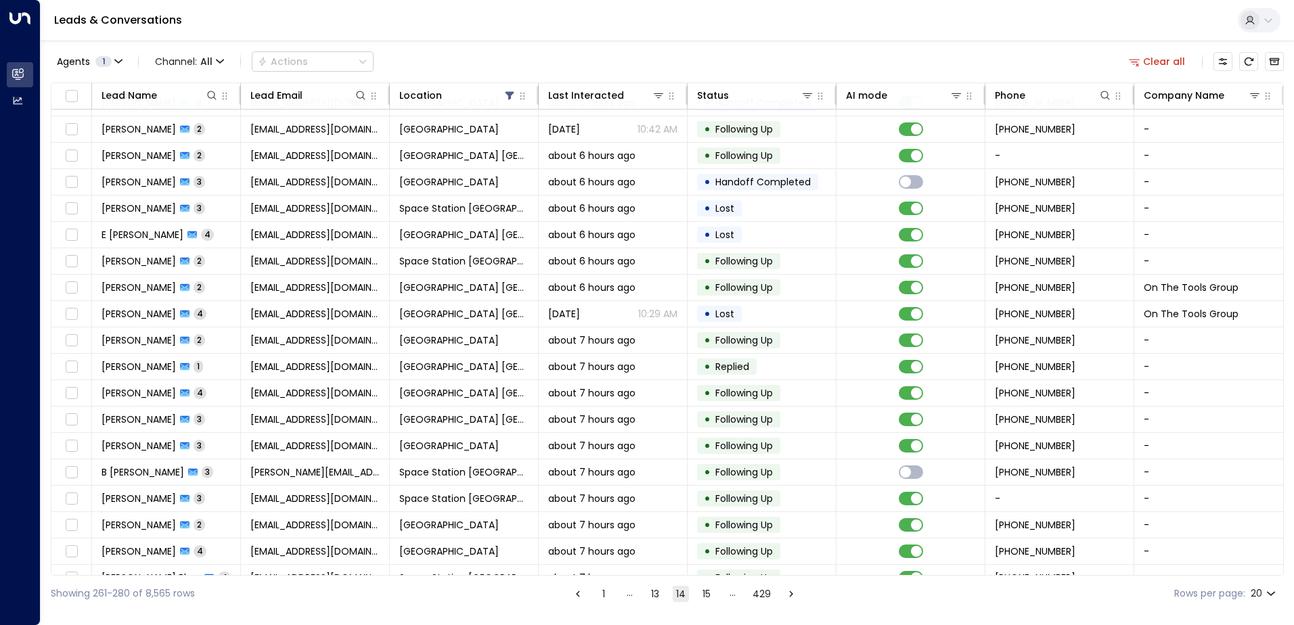
scroll to position [66, 0]
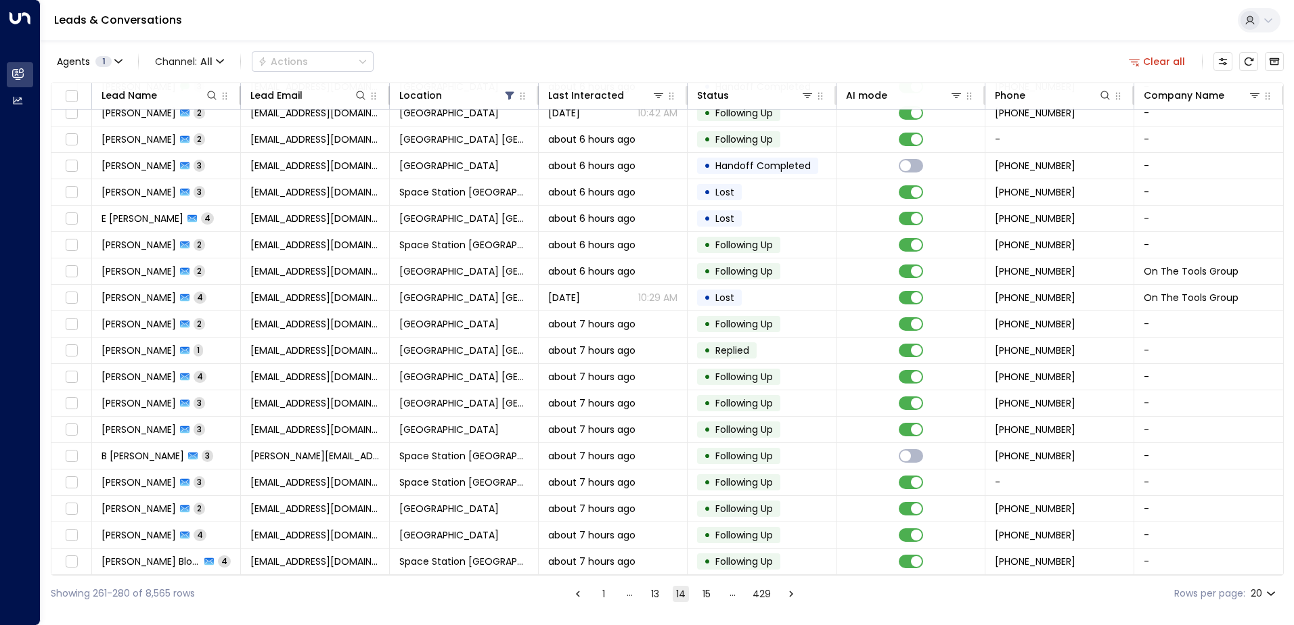
click at [702, 598] on button "15" at bounding box center [706, 594] width 16 height 16
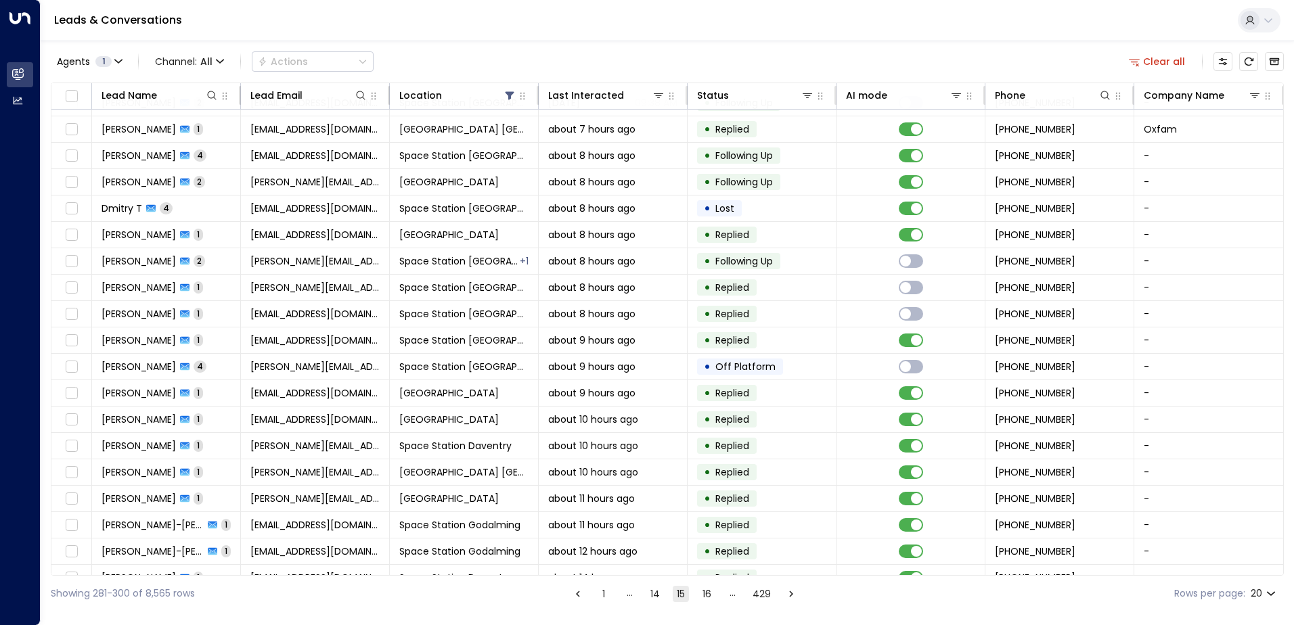
scroll to position [66, 0]
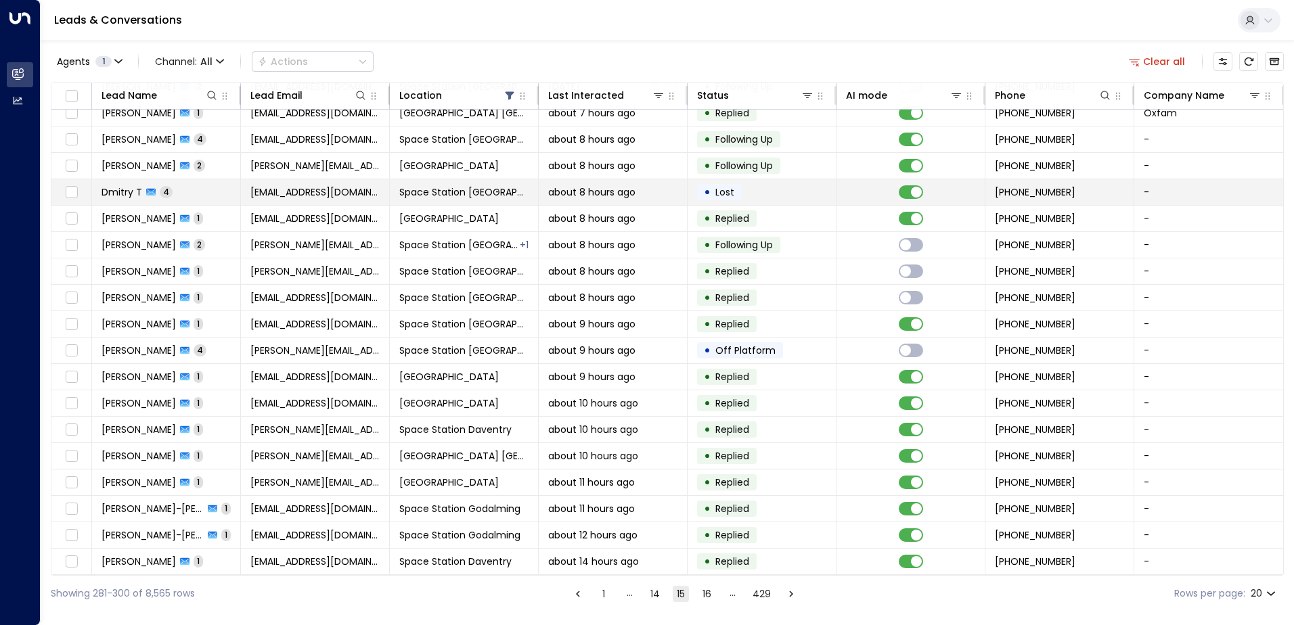
click at [678, 193] on td "about 8 hours ago" at bounding box center [613, 192] width 149 height 26
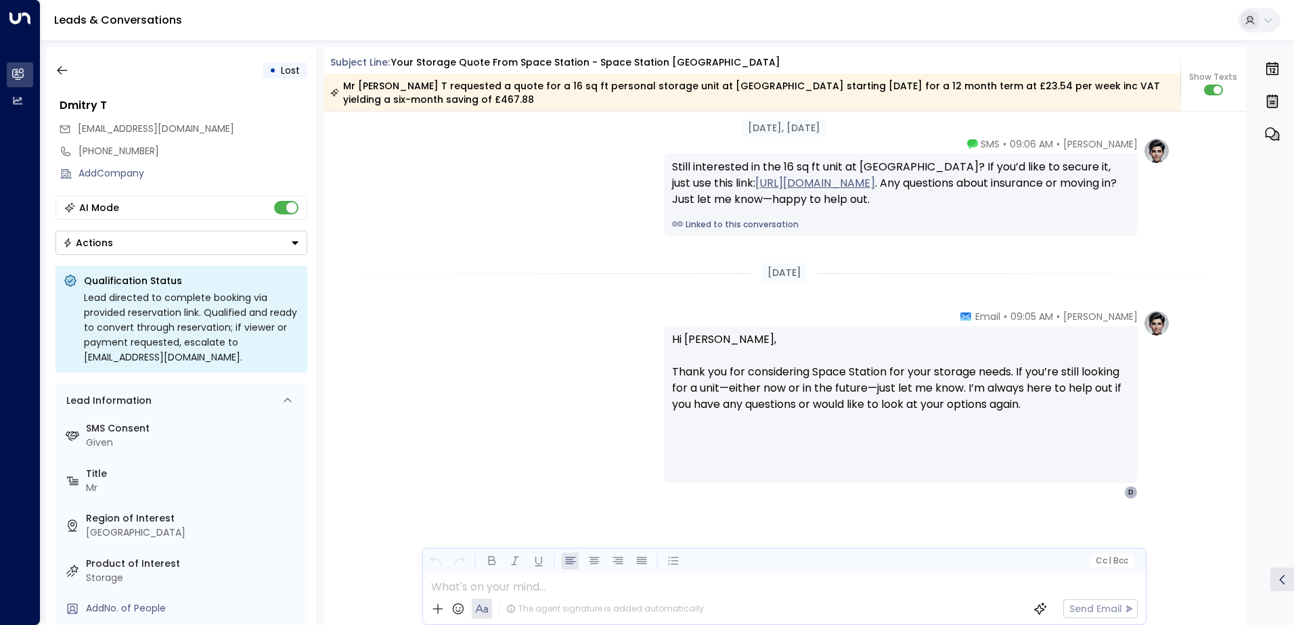
scroll to position [1637, 0]
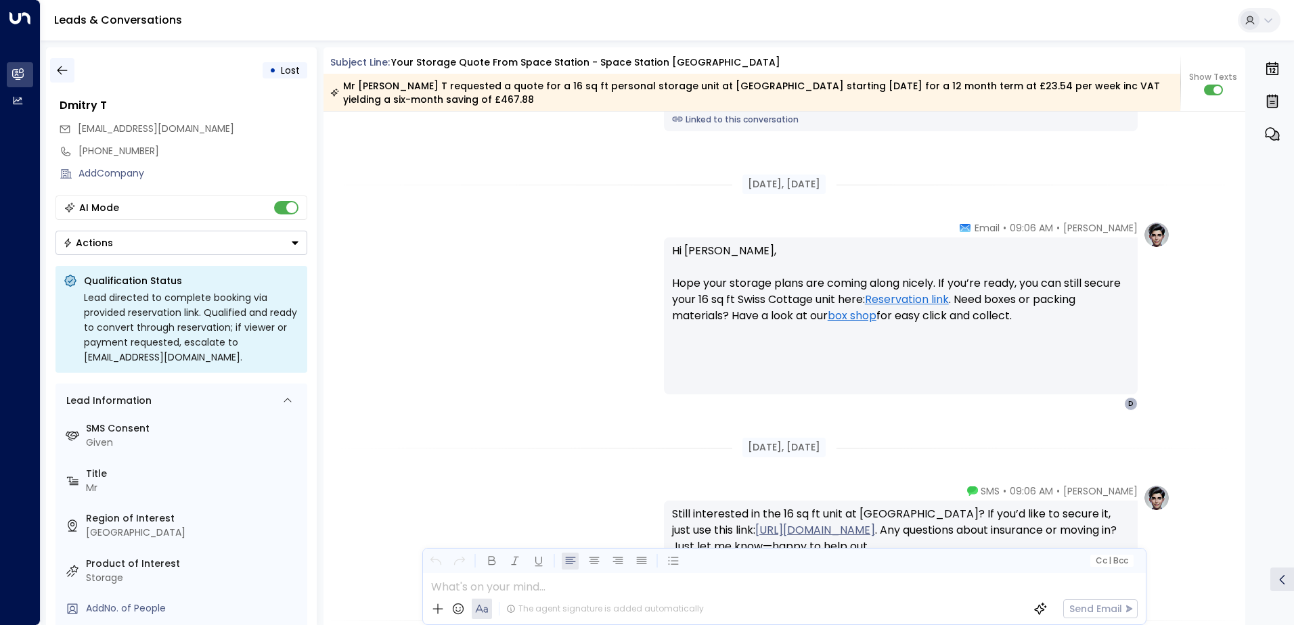
click at [68, 68] on icon "button" at bounding box center [62, 71] width 14 height 14
